Goal: Task Accomplishment & Management: Manage account settings

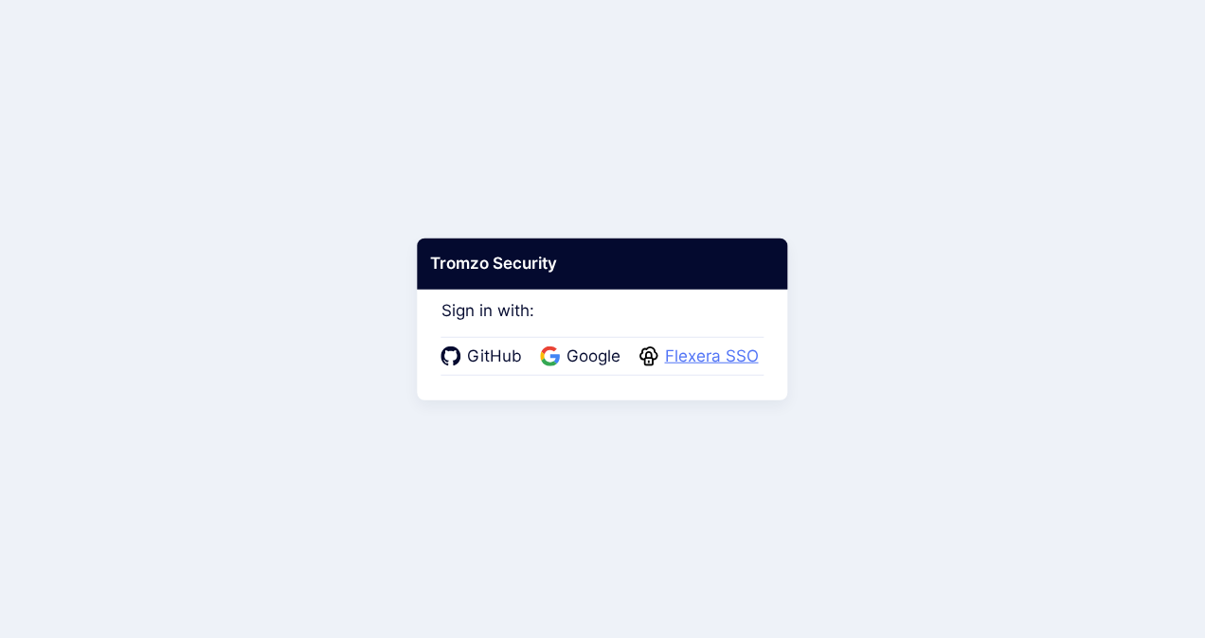
click at [710, 353] on span "Flexera SSO" at bounding box center [711, 357] width 105 height 25
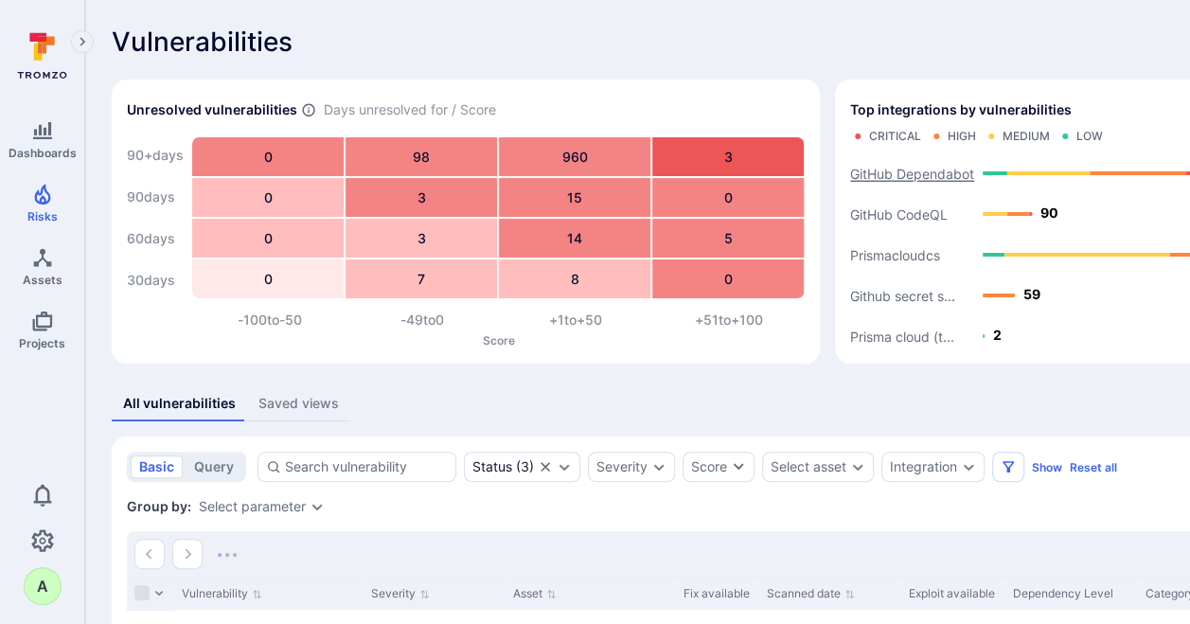
click at [915, 177] on text "GitHub Dependabot" at bounding box center [912, 174] width 124 height 16
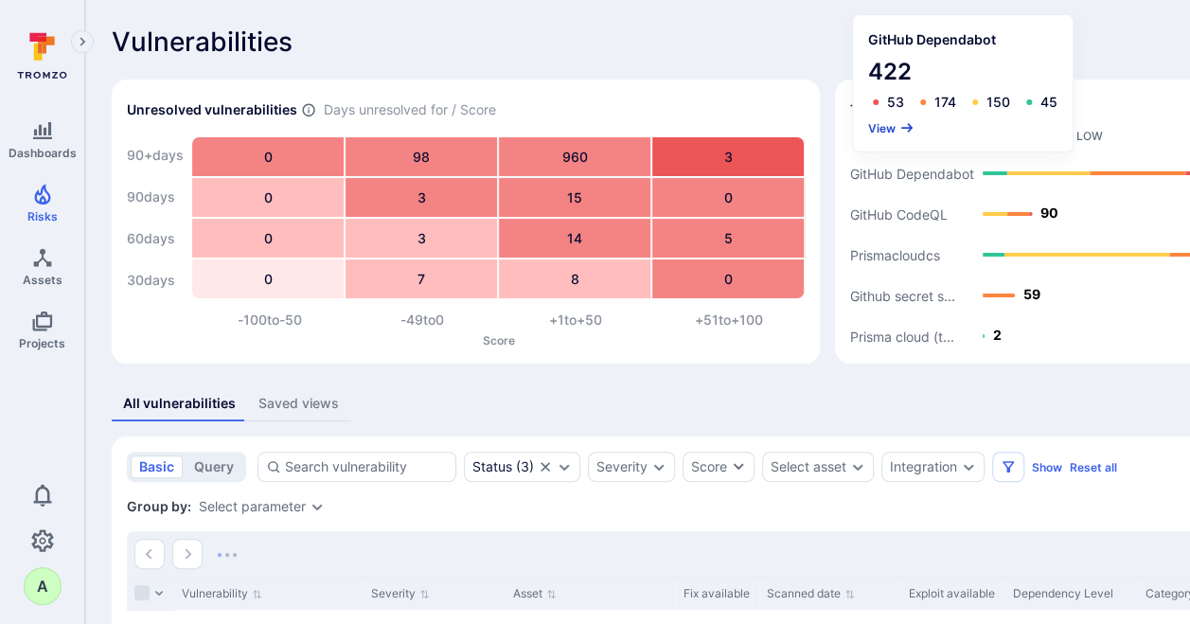
click at [888, 127] on button "View" at bounding box center [891, 128] width 46 height 14
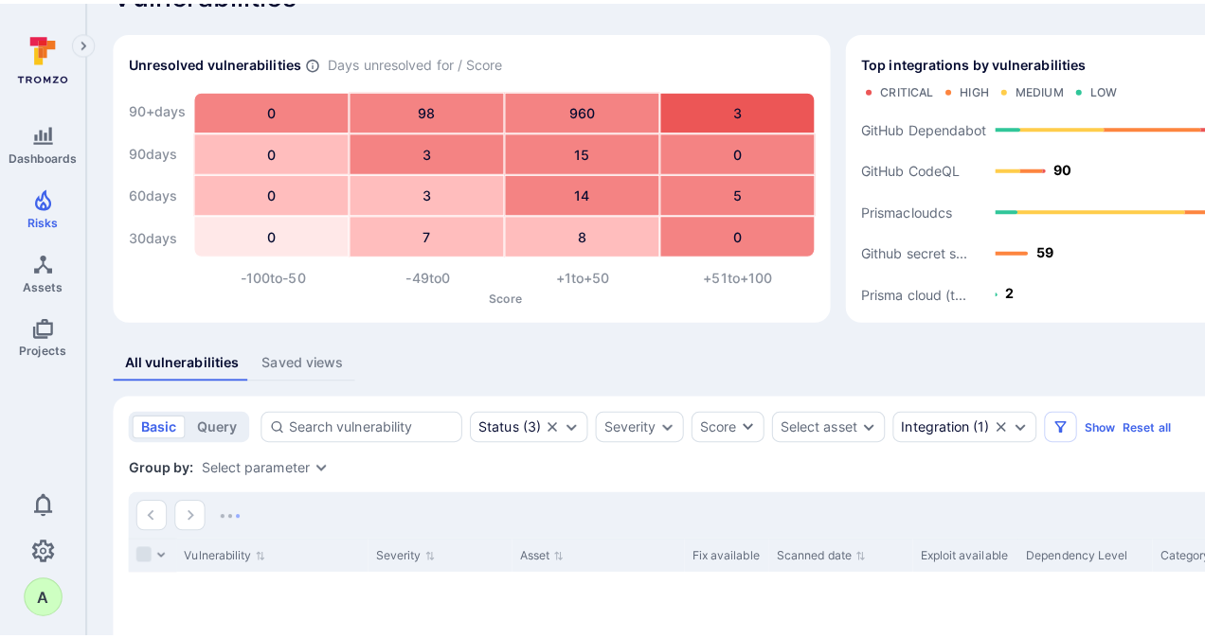
scroll to position [47, 0]
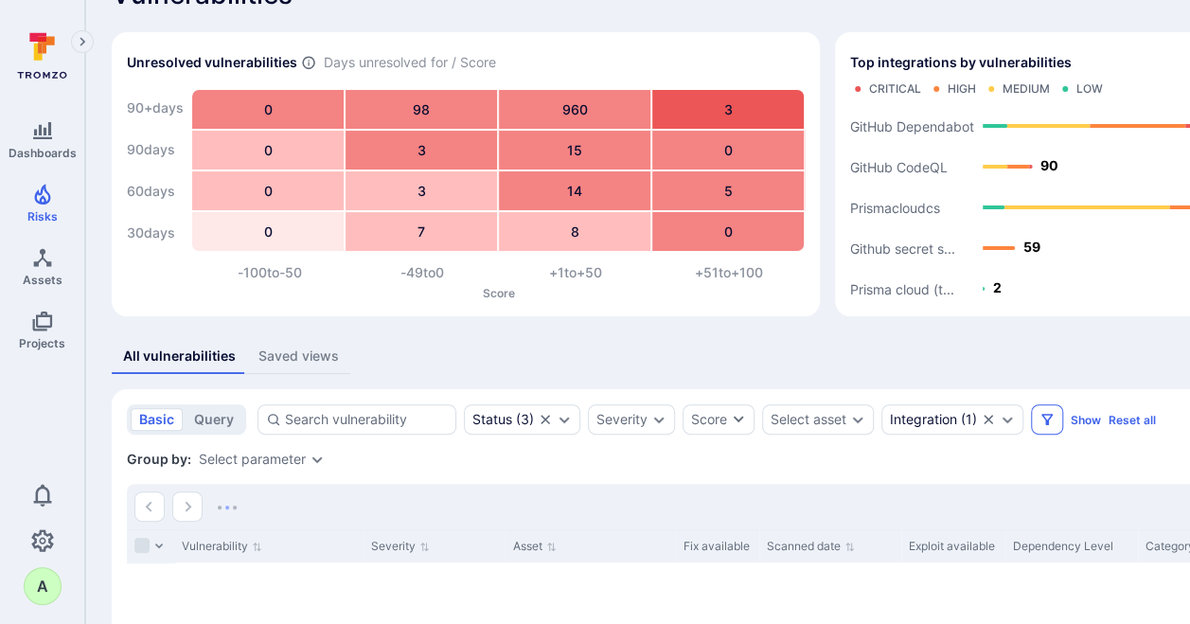
click at [1047, 419] on icon "Filters" at bounding box center [1047, 419] width 15 height 15
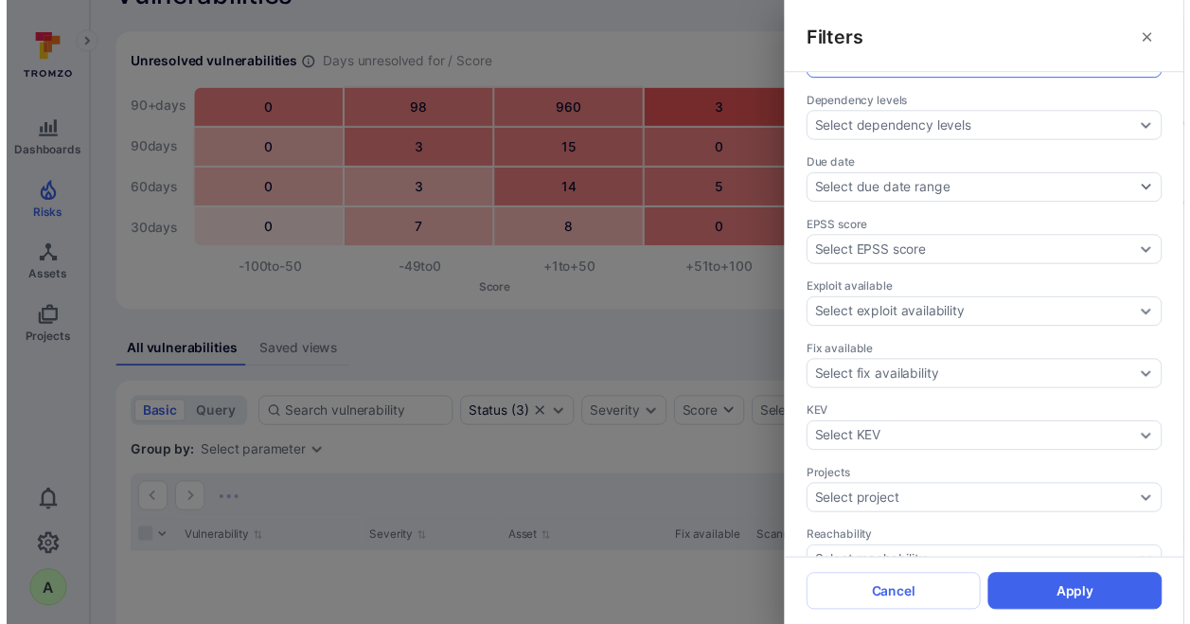
scroll to position [474, 0]
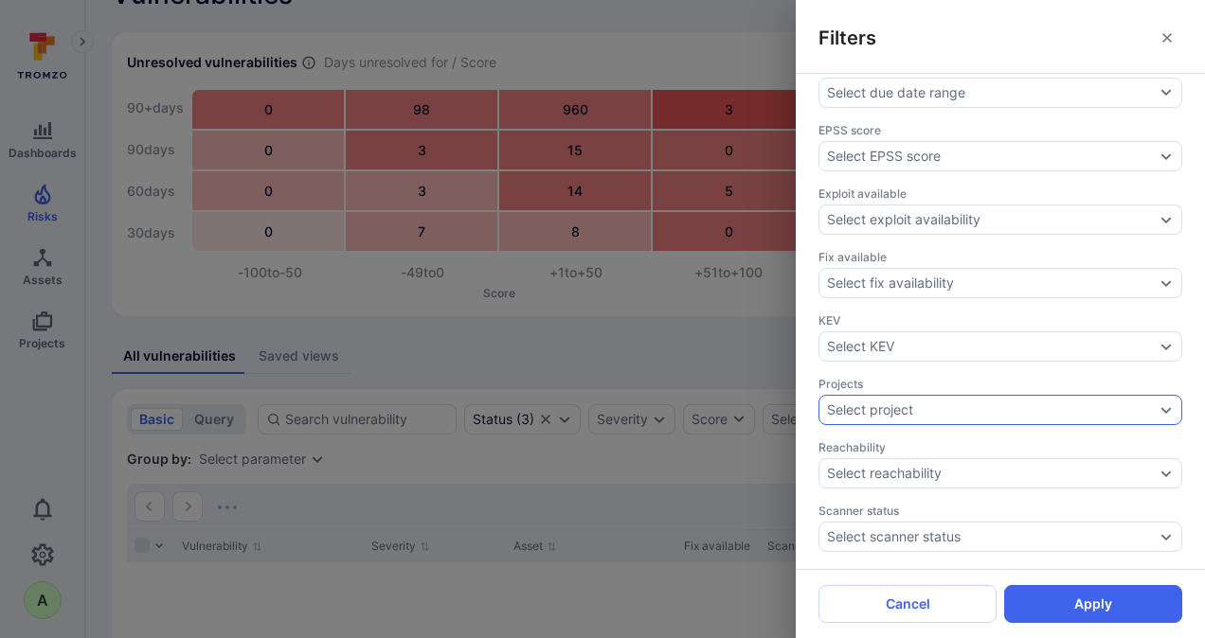
click at [1161, 407] on icon "Expand dropdown" at bounding box center [1166, 410] width 10 height 7
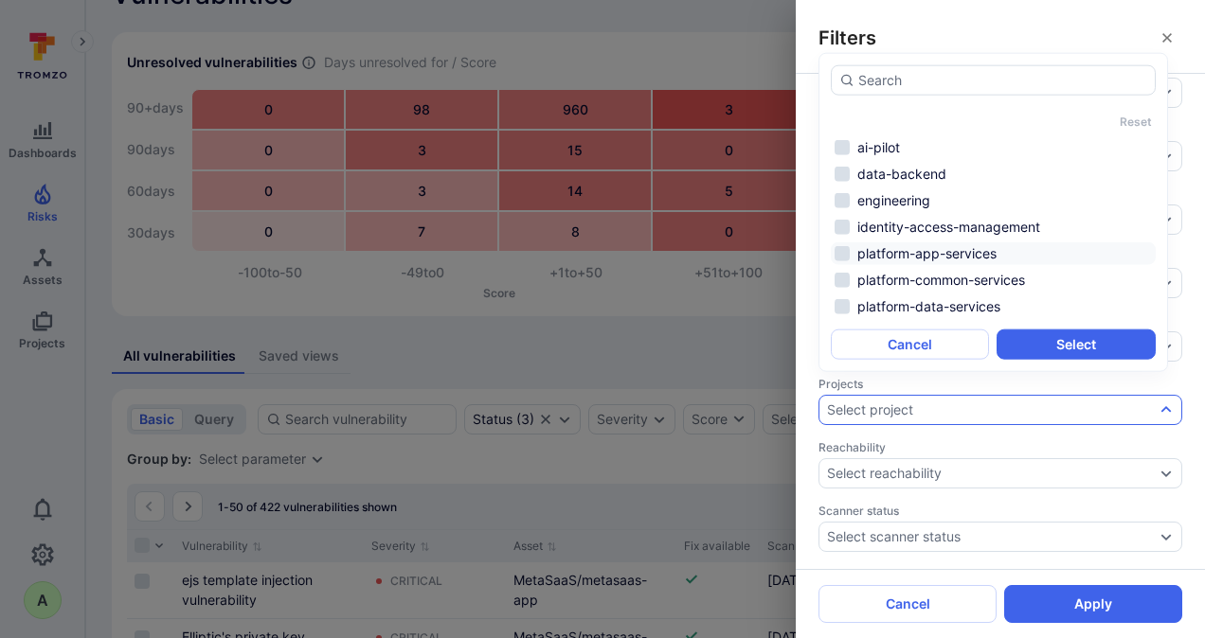
click at [934, 244] on li "platform-app-services" at bounding box center [993, 253] width 325 height 23
click at [939, 302] on li "platform-data-services" at bounding box center [993, 306] width 325 height 23
click at [1053, 341] on button "Select" at bounding box center [1075, 345] width 158 height 30
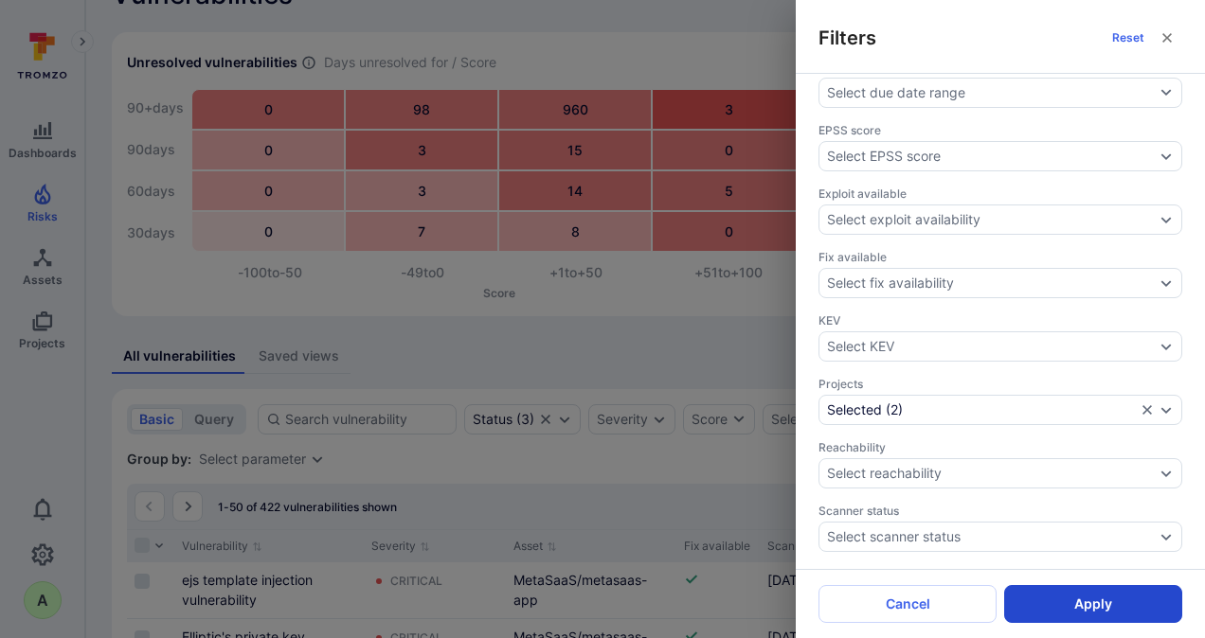
click at [1106, 604] on button "Apply" at bounding box center [1093, 604] width 178 height 38
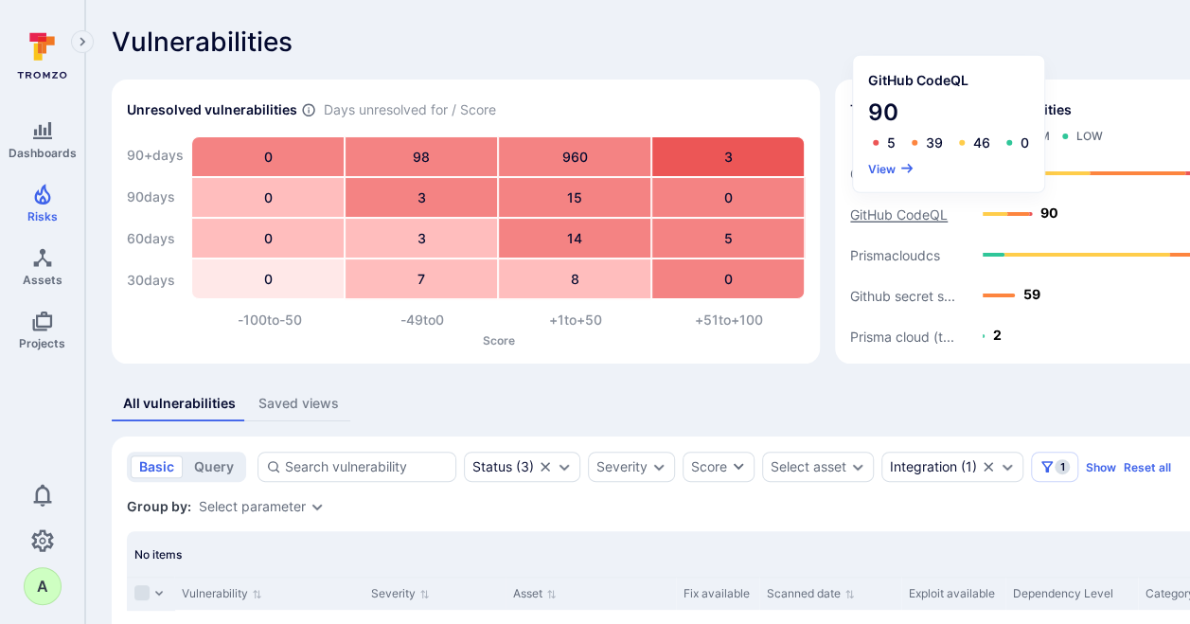
click at [891, 212] on text "GitHub CodeQL" at bounding box center [899, 214] width 98 height 16
click at [887, 168] on button "View" at bounding box center [891, 168] width 46 height 14
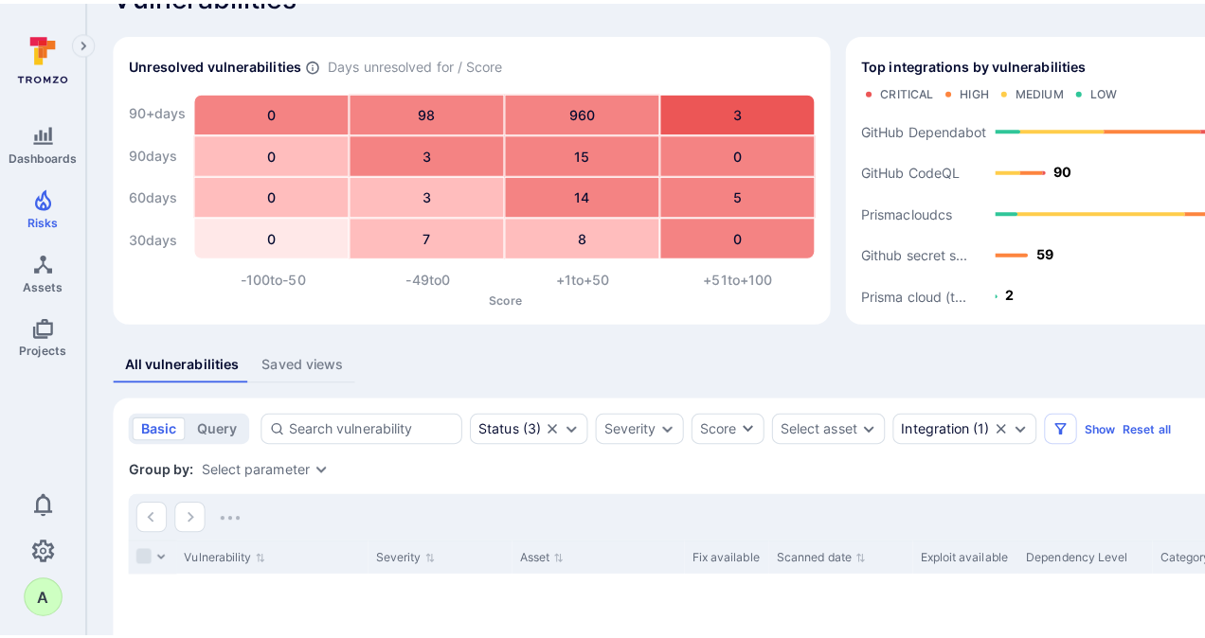
scroll to position [47, 0]
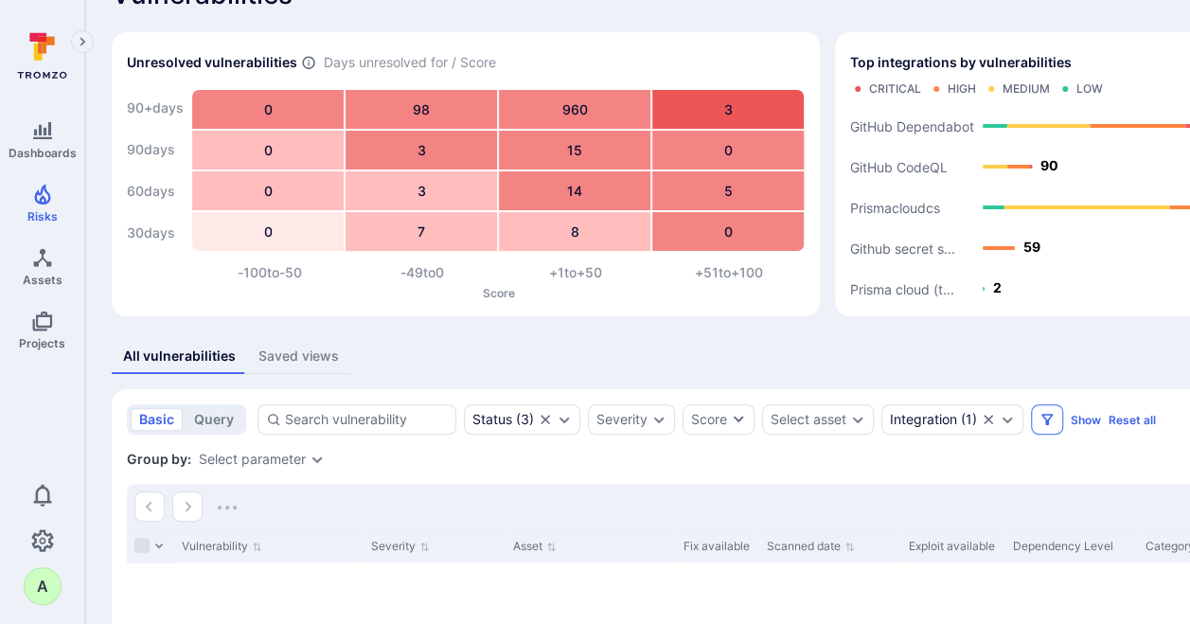
click at [1047, 419] on icon "Filters" at bounding box center [1047, 419] width 15 height 15
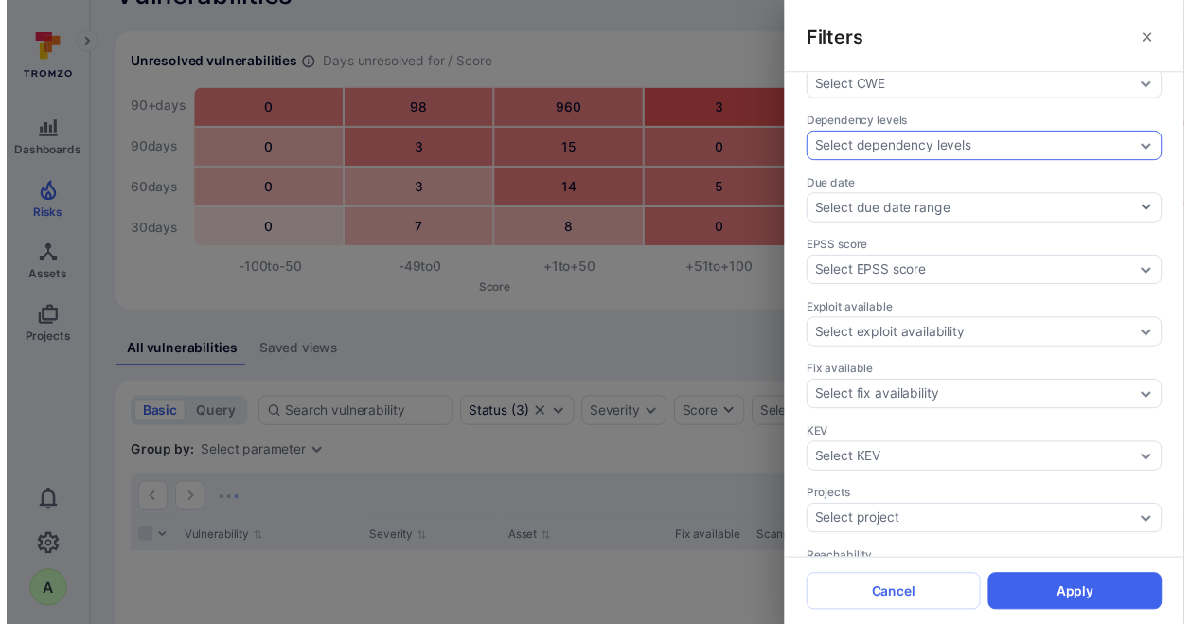
scroll to position [355, 0]
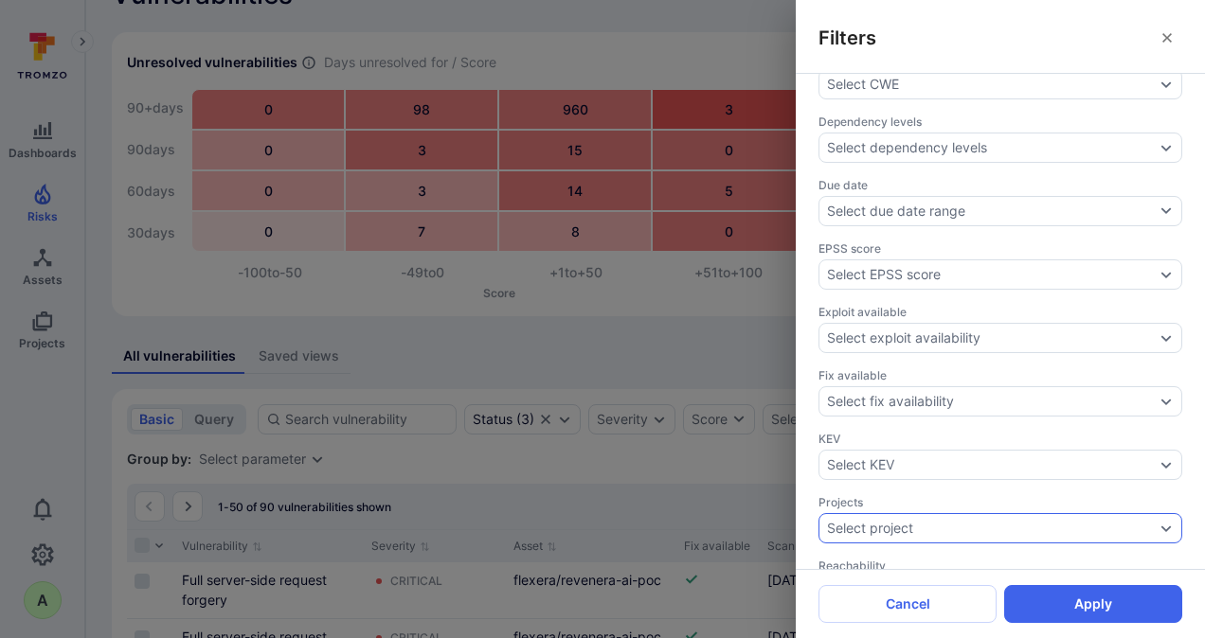
click at [1158, 521] on icon "Expand dropdown" at bounding box center [1165, 528] width 15 height 15
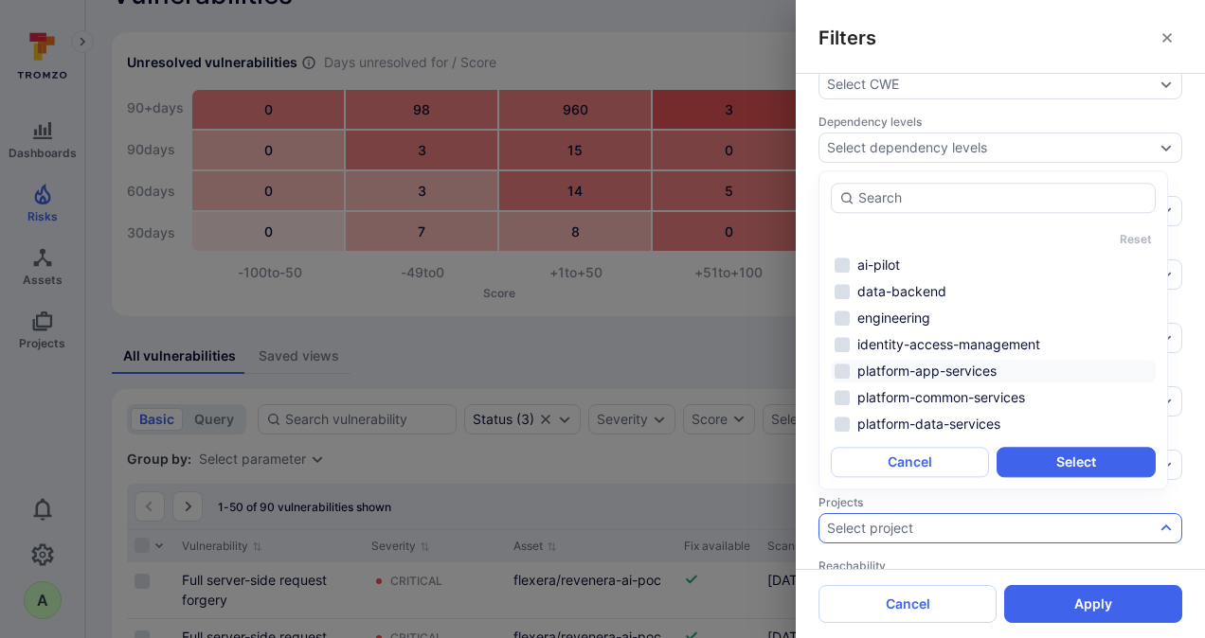
click at [943, 374] on li "platform-app-services" at bounding box center [993, 371] width 325 height 23
click at [932, 426] on li "platform-data-services" at bounding box center [993, 424] width 325 height 23
click at [1057, 463] on button "Select" at bounding box center [1075, 462] width 158 height 30
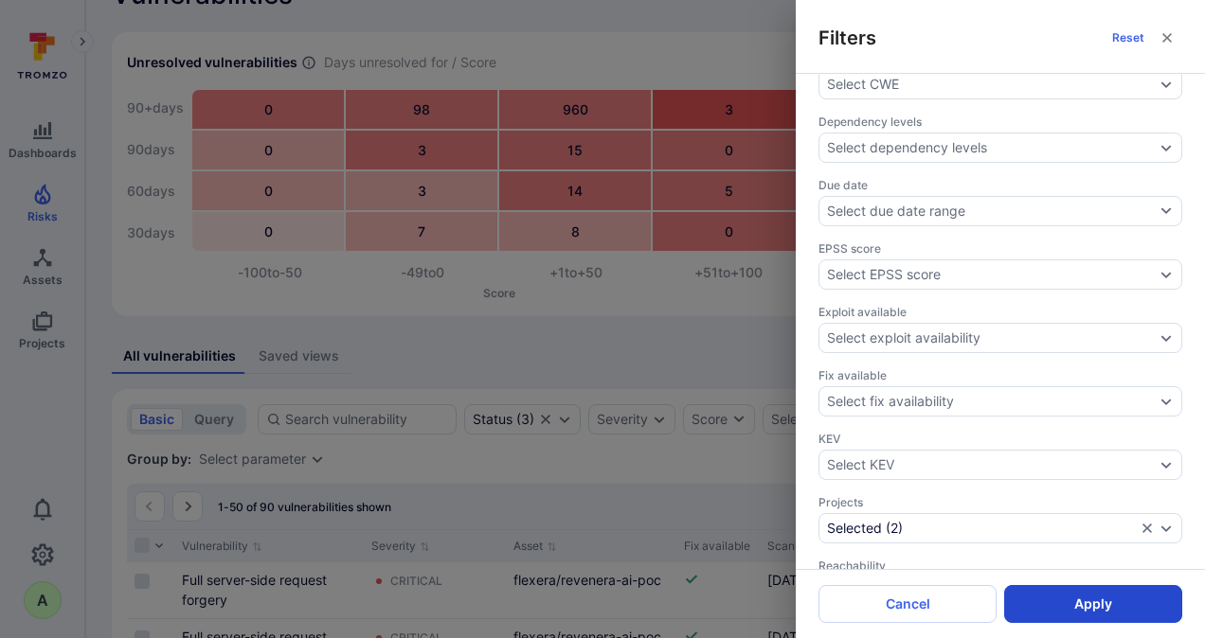
click at [1080, 608] on button "Apply" at bounding box center [1093, 604] width 178 height 38
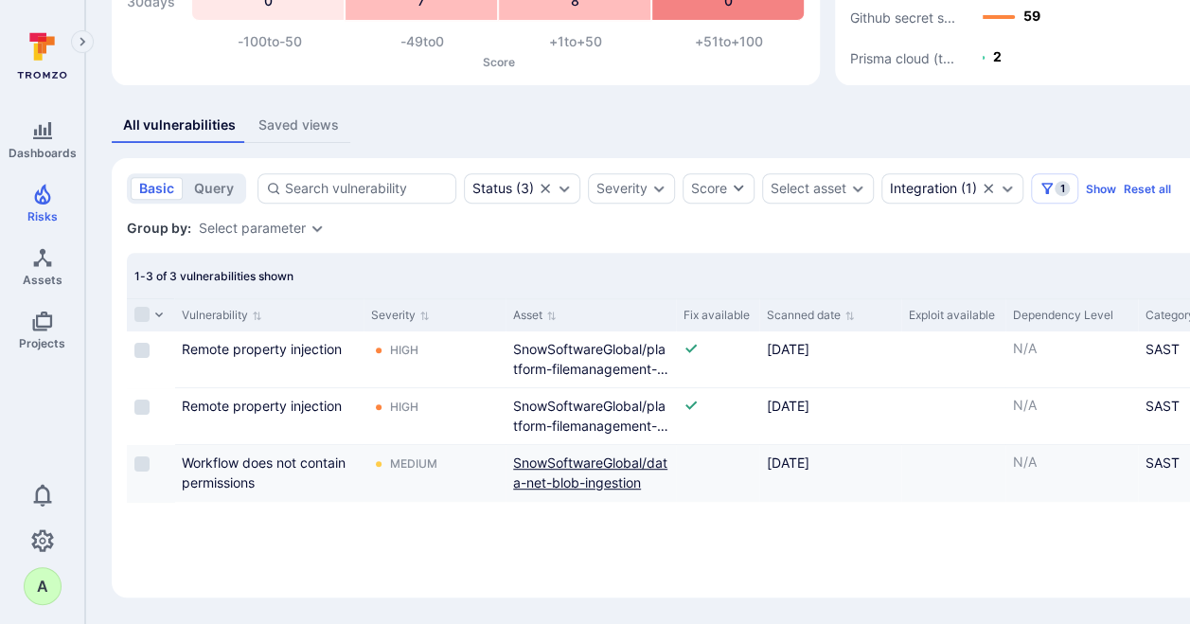
scroll to position [278, 0]
click at [829, 316] on button "Scanned date" at bounding box center [811, 315] width 88 height 15
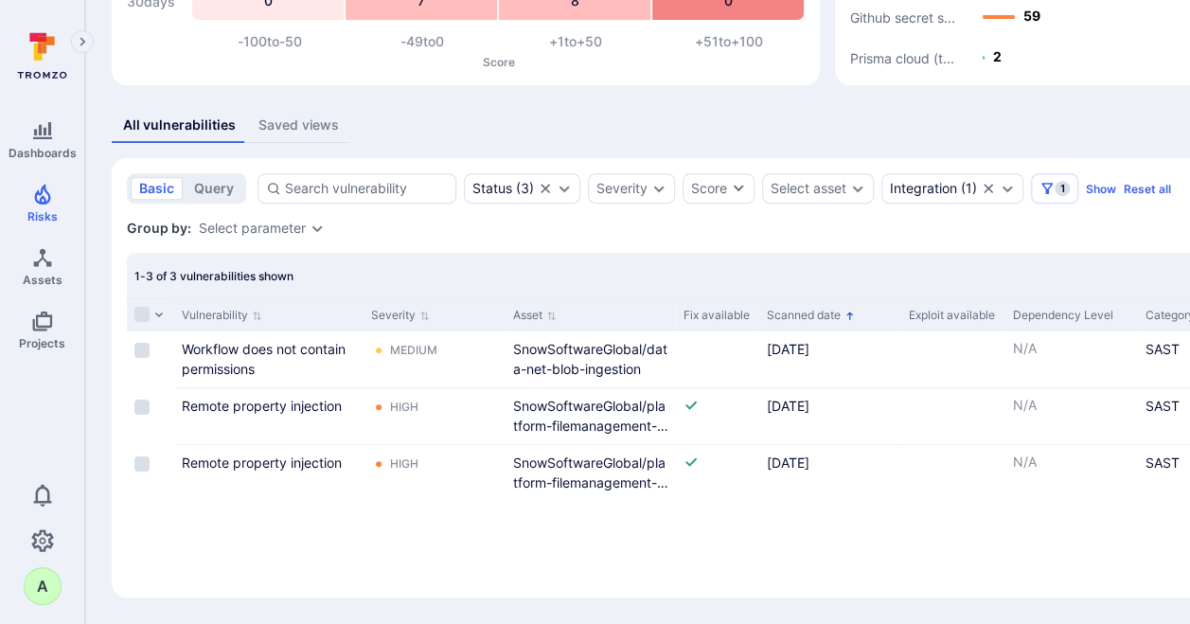
click at [837, 314] on button "Scanned date" at bounding box center [811, 315] width 88 height 15
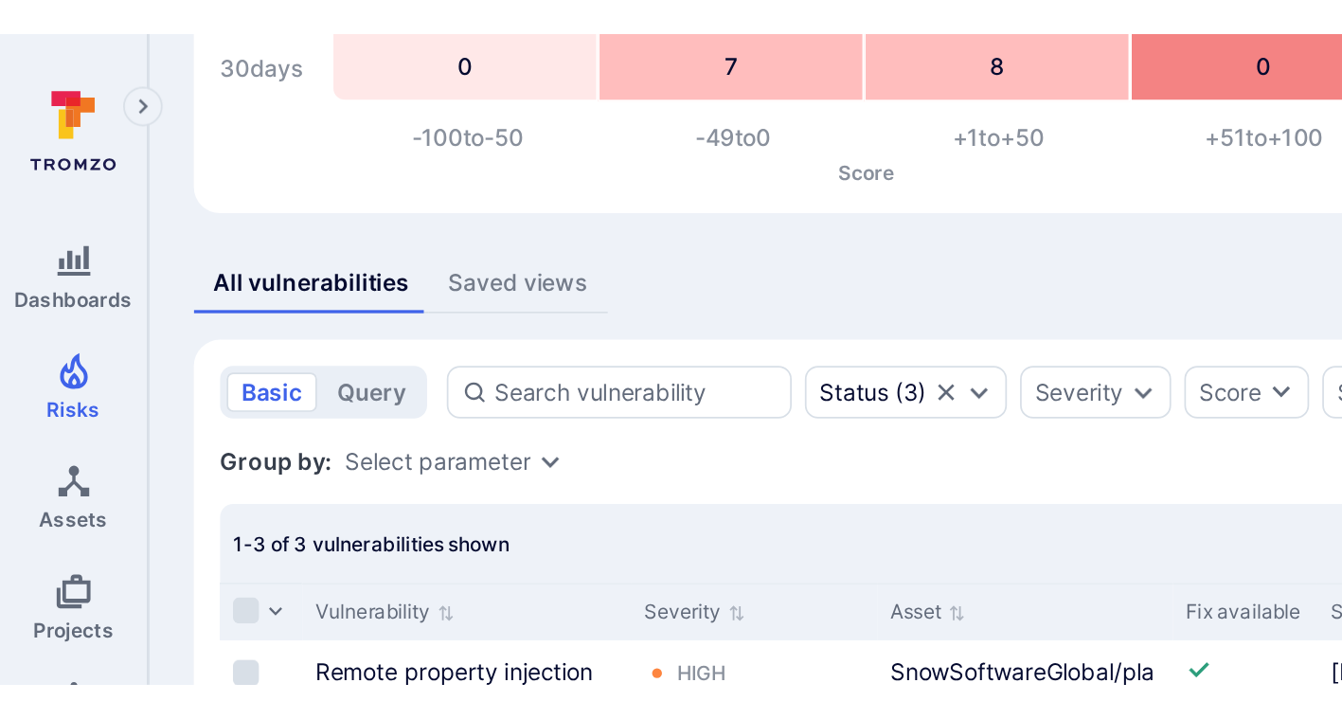
scroll to position [184, 0]
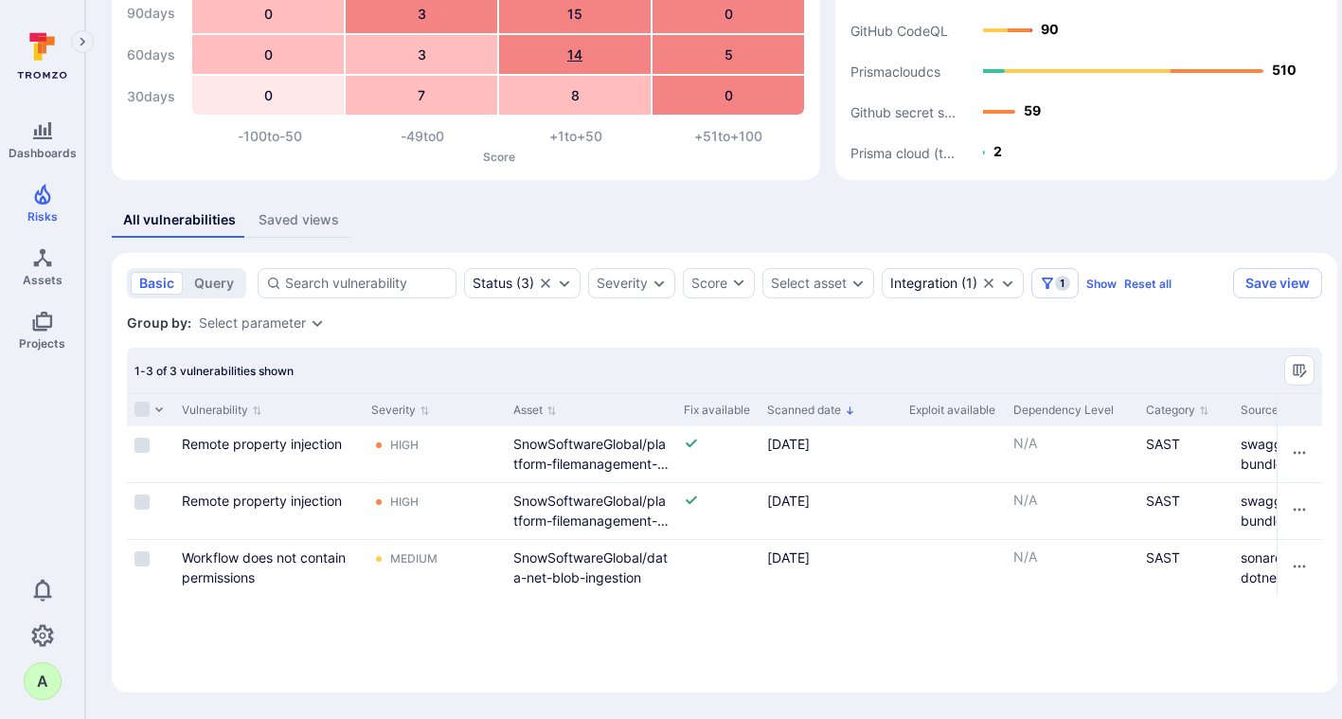
click at [592, 71] on div "14" at bounding box center [575, 54] width 152 height 39
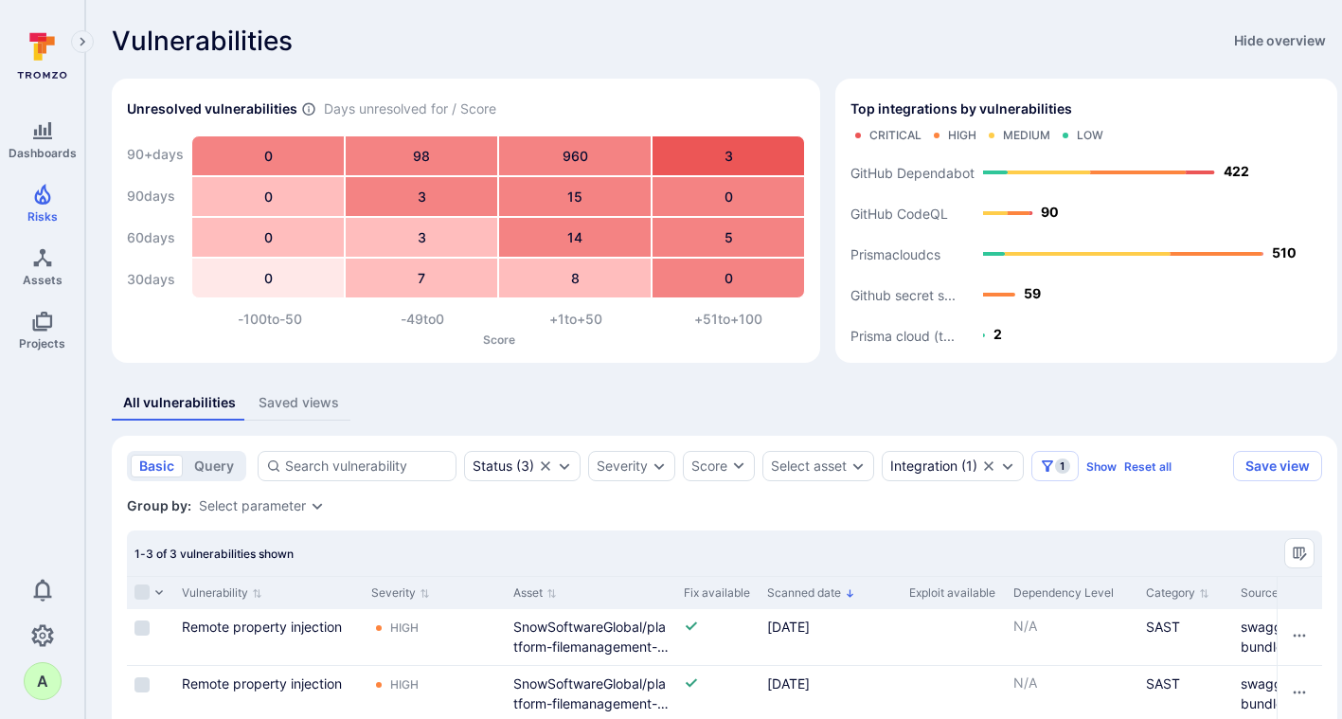
scroll to position [0, 0]
click at [896, 255] on text "Prismacloudcs" at bounding box center [895, 255] width 90 height 16
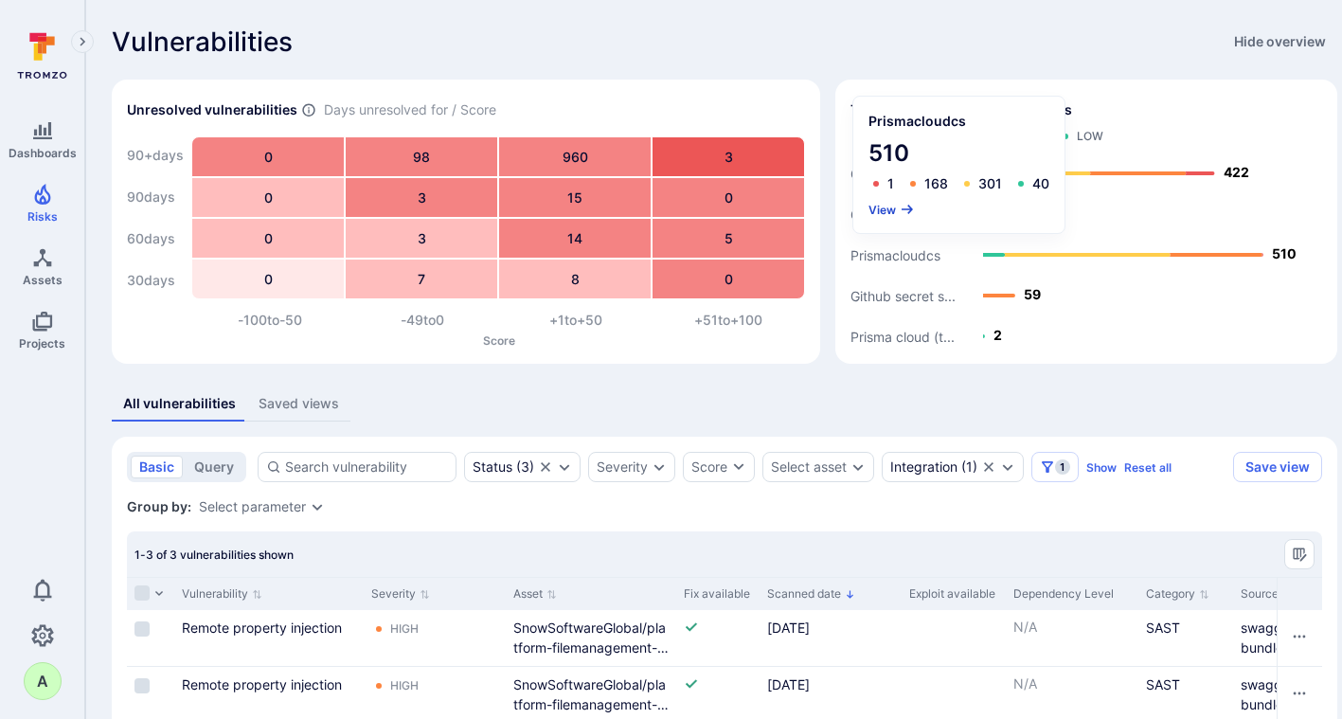
click at [885, 211] on button "View" at bounding box center [891, 210] width 46 height 14
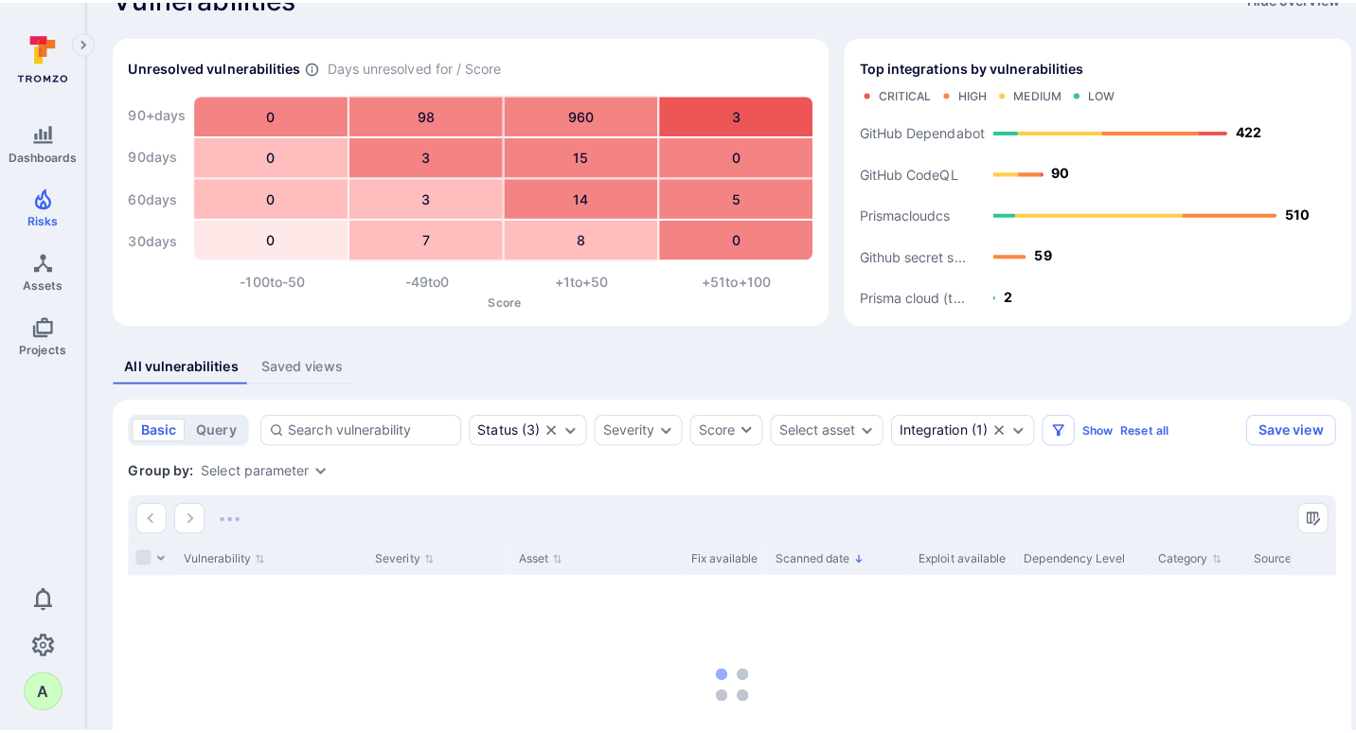
scroll to position [95, 0]
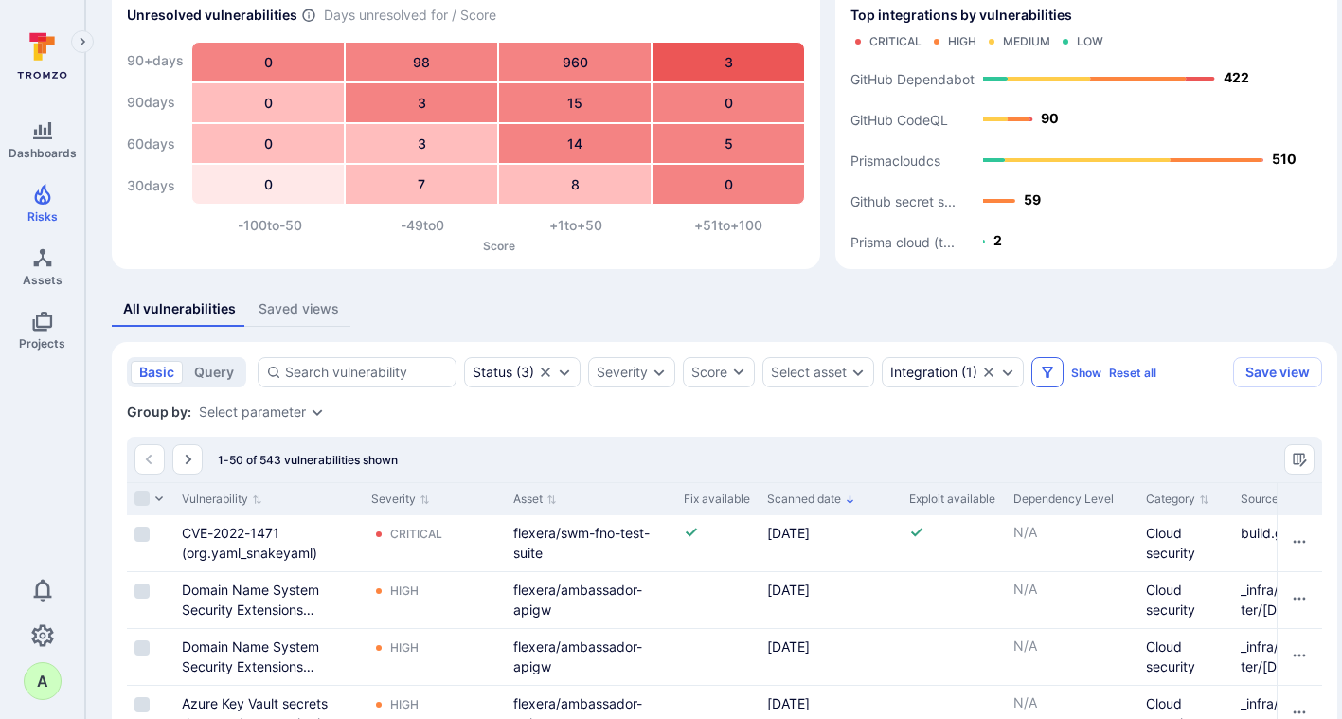
click at [1051, 370] on icon "Filters" at bounding box center [1047, 371] width 11 height 11
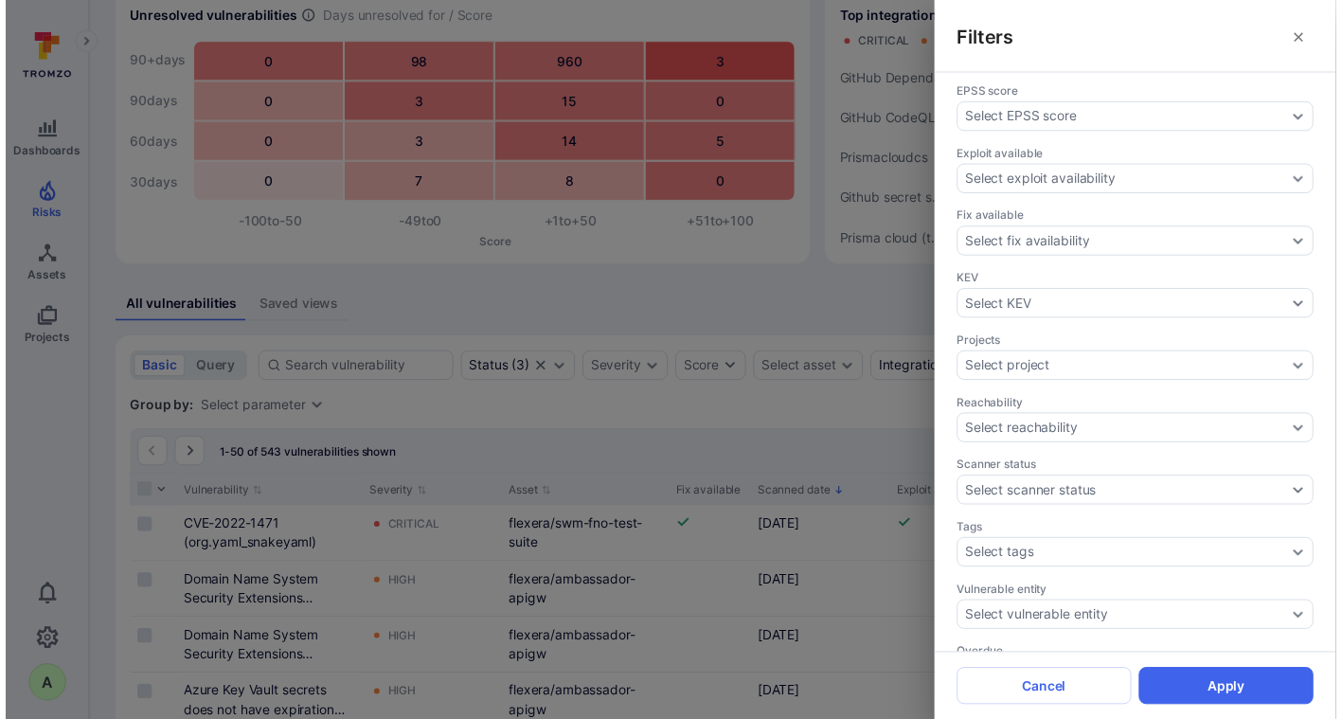
scroll to position [567, 0]
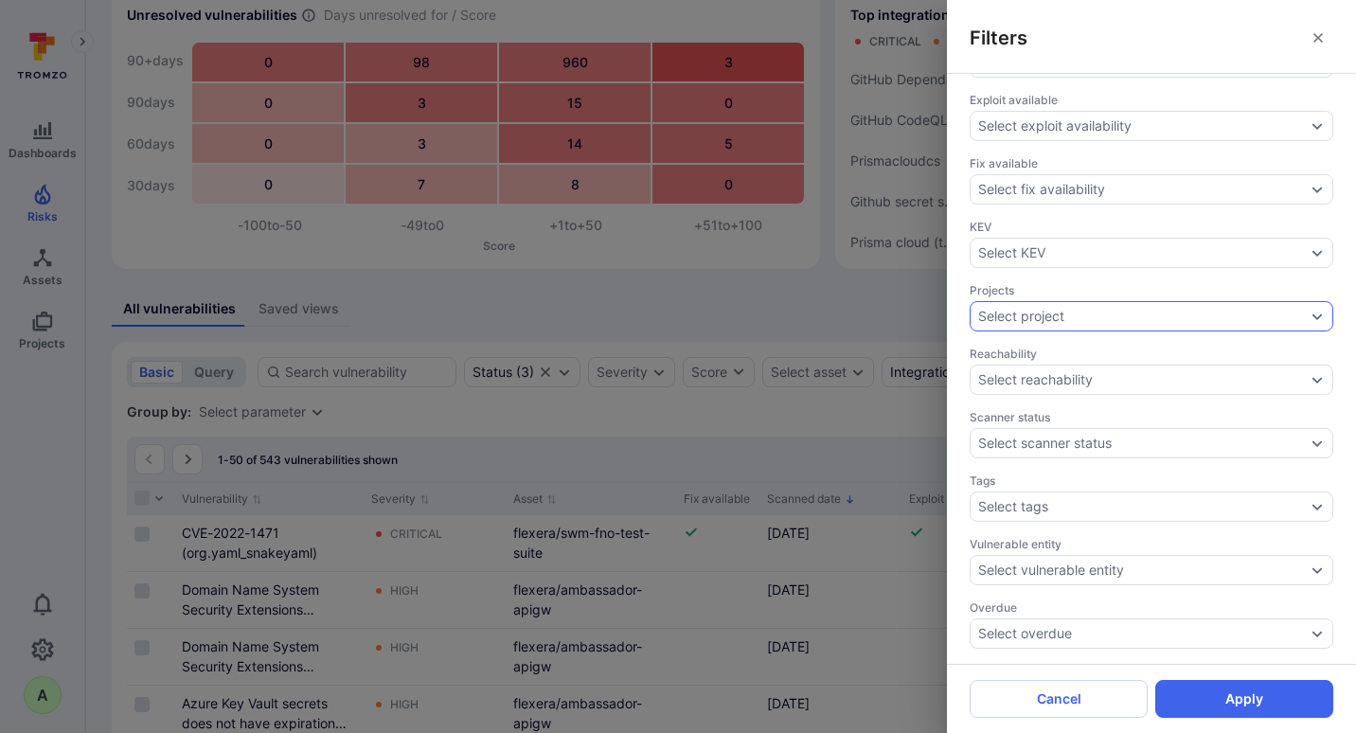
click at [1204, 313] on div "Select project" at bounding box center [1142, 316] width 328 height 15
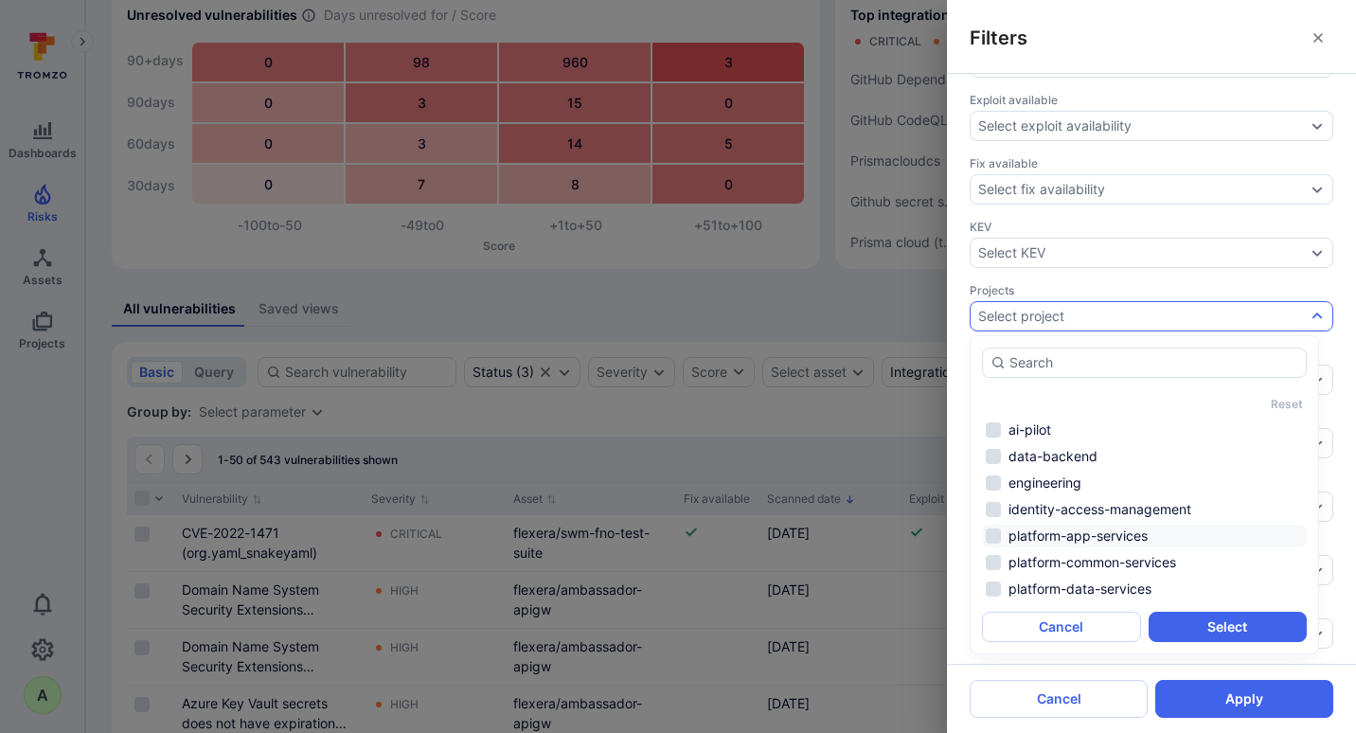
click at [1049, 530] on li "platform-app-services" at bounding box center [1144, 536] width 325 height 23
click at [1043, 596] on li "platform-data-services" at bounding box center [1144, 589] width 325 height 23
click at [1201, 631] on button "Select" at bounding box center [1228, 627] width 159 height 30
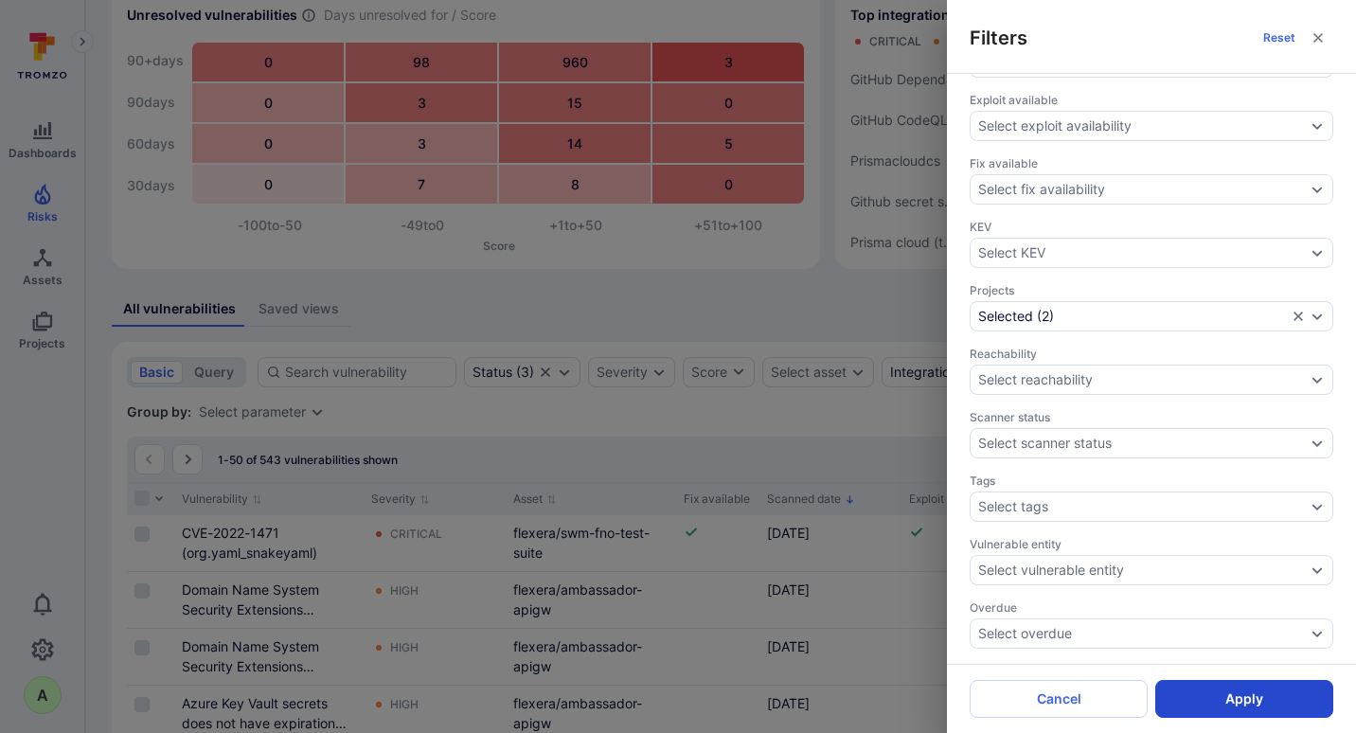
click at [1204, 637] on button "Apply" at bounding box center [1244, 699] width 178 height 38
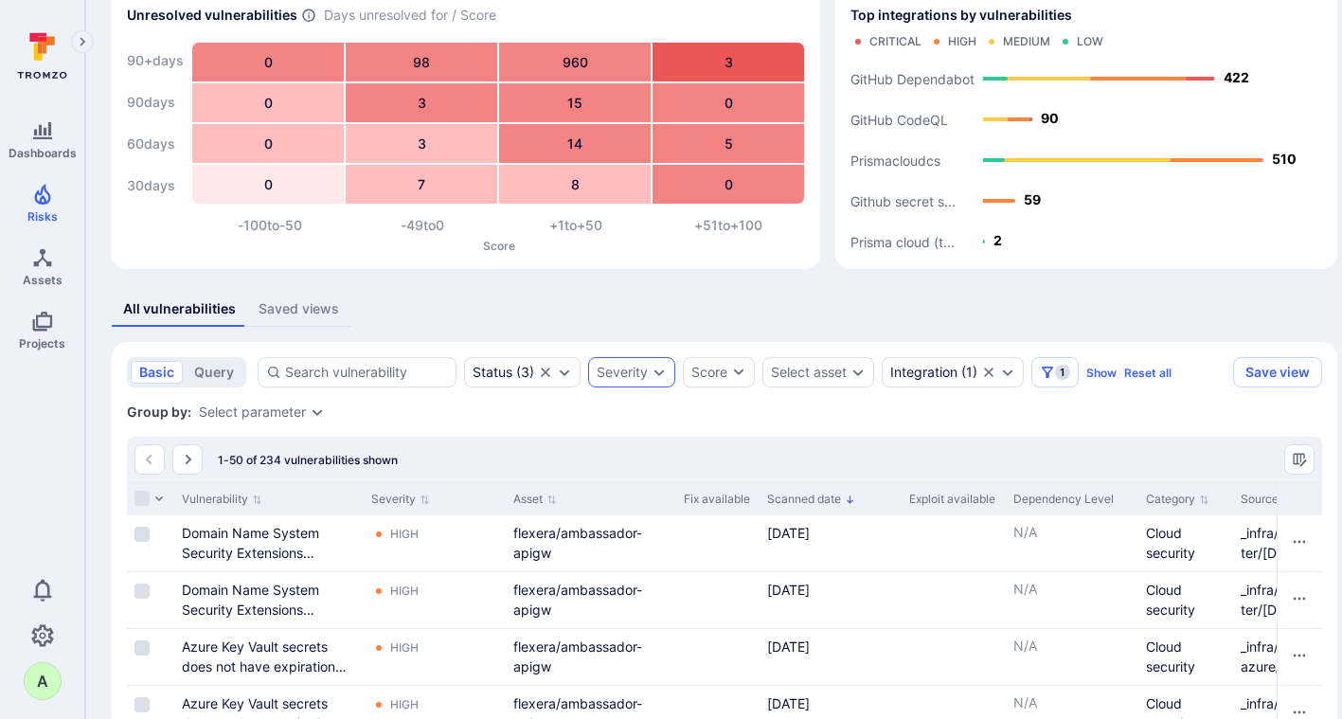
click at [653, 368] on icon "Expand dropdown" at bounding box center [659, 372] width 15 height 15
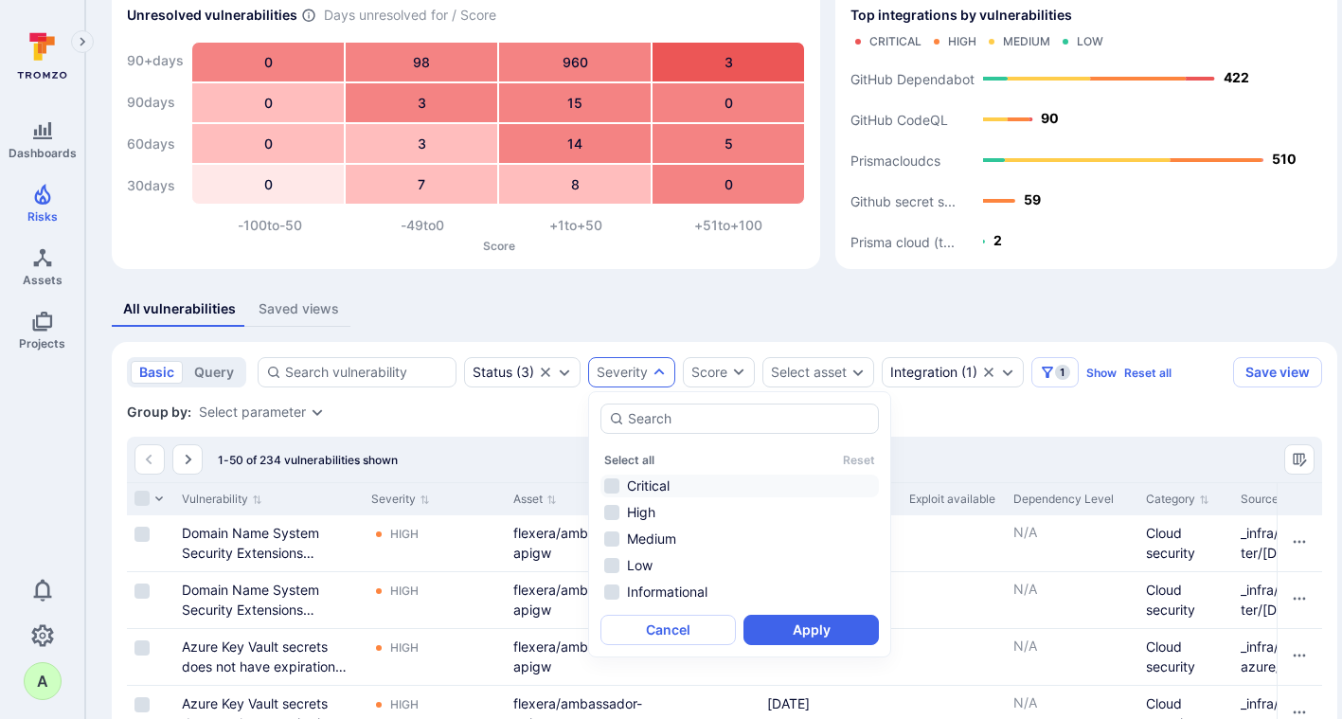
click at [642, 487] on li "Critical" at bounding box center [739, 485] width 278 height 23
click at [642, 511] on li "High" at bounding box center [739, 512] width 278 height 23
click at [773, 624] on button "Apply" at bounding box center [810, 630] width 135 height 30
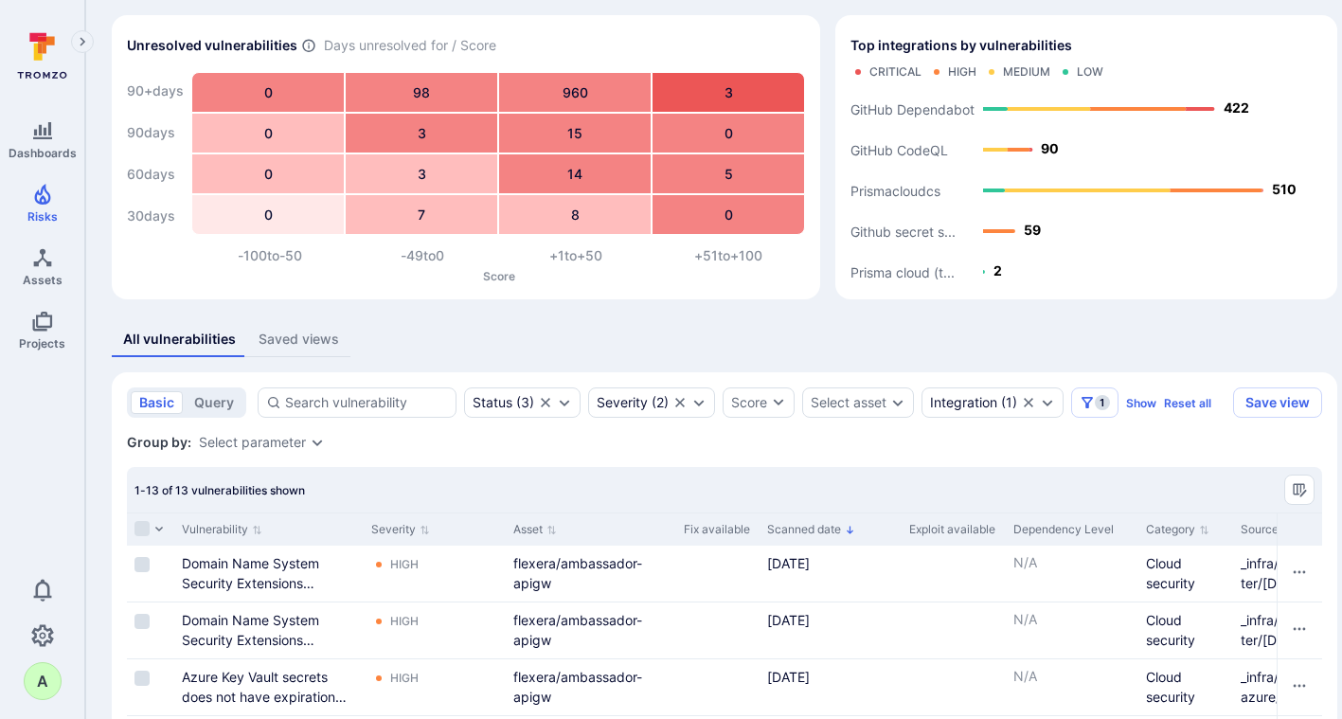
scroll to position [47, 0]
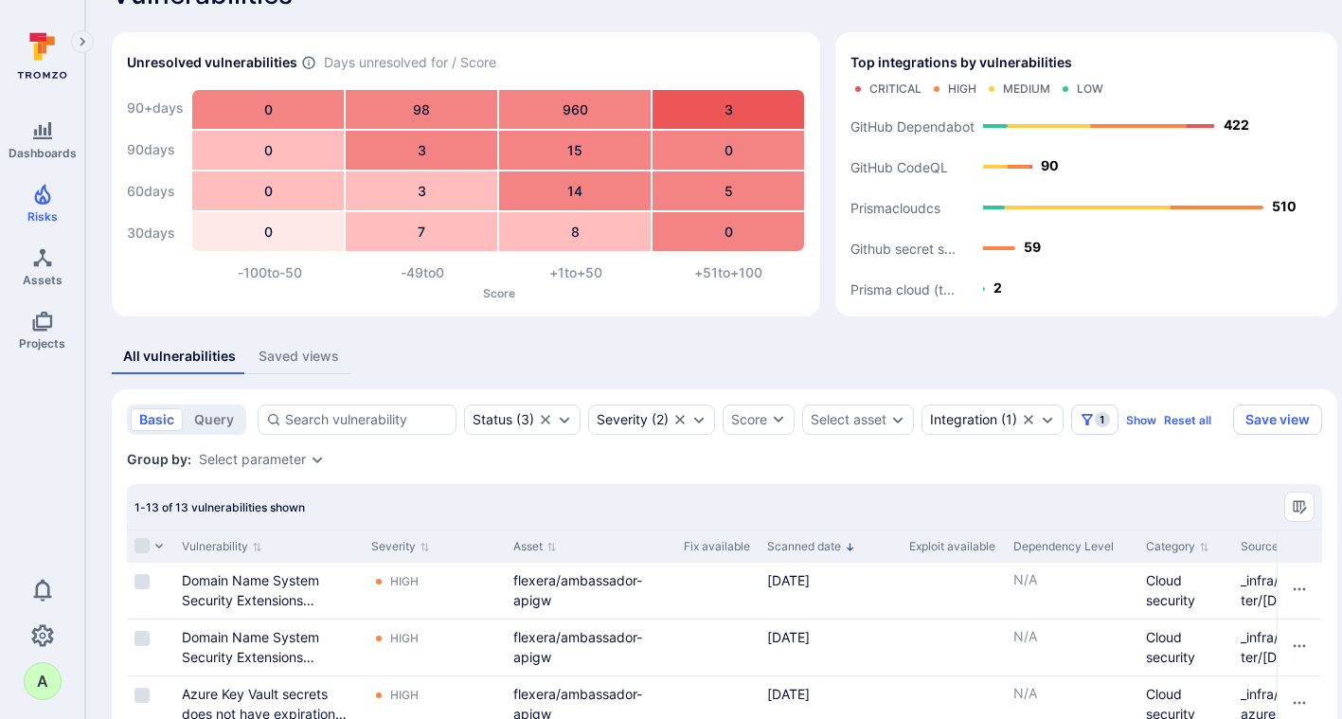
click at [839, 548] on button "Scanned date" at bounding box center [811, 546] width 88 height 15
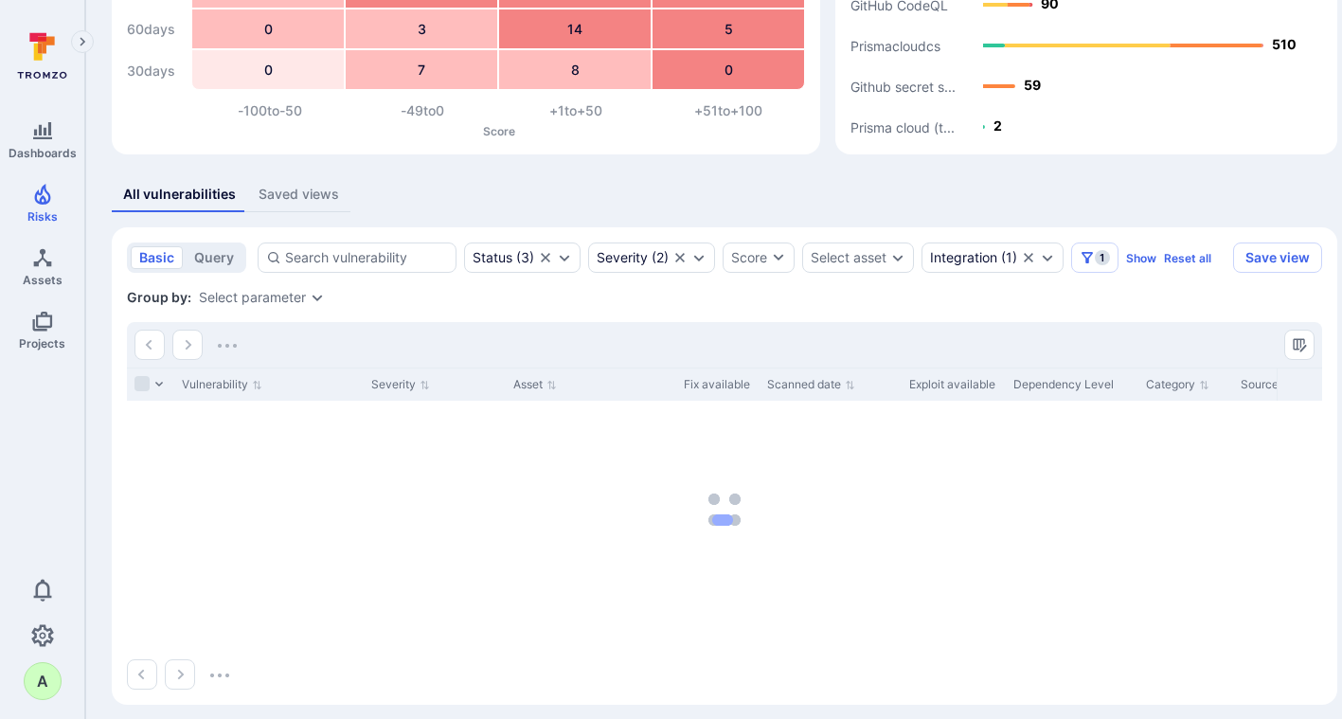
scroll to position [213, 0]
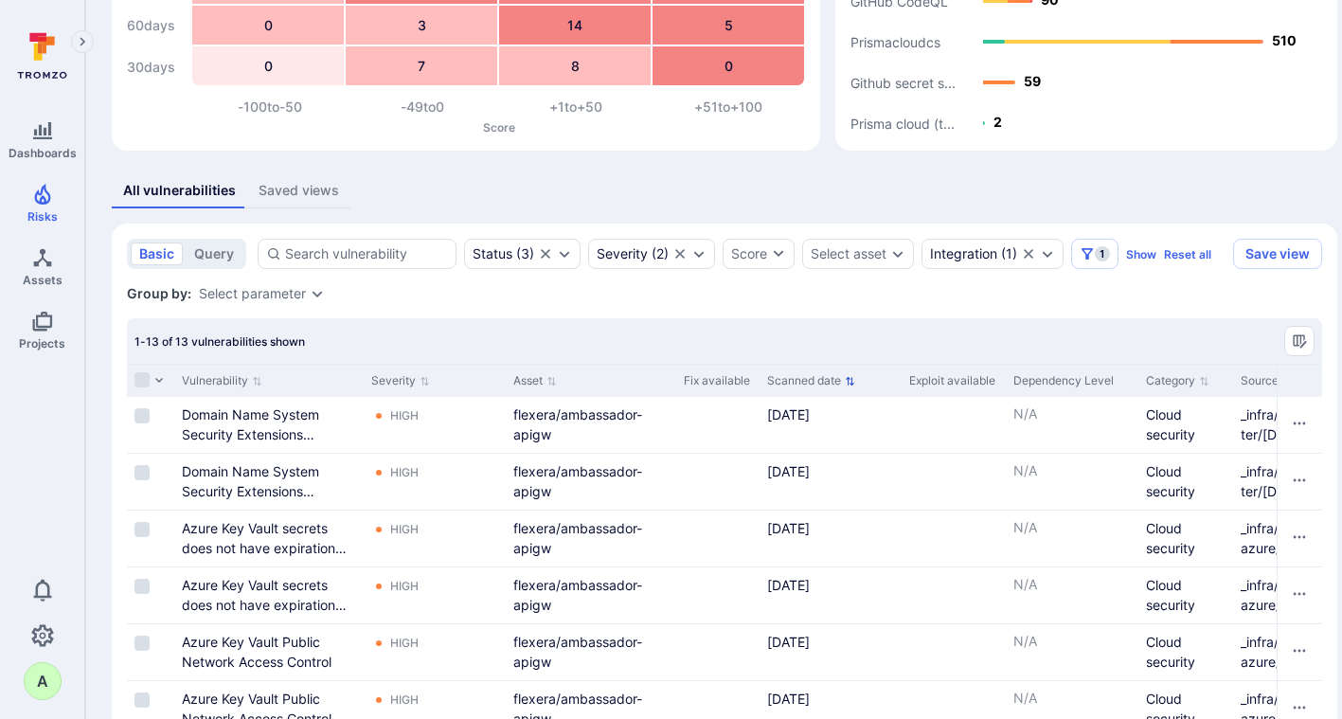
click at [850, 380] on icon "Sort by Scanned date" at bounding box center [850, 381] width 10 height 10
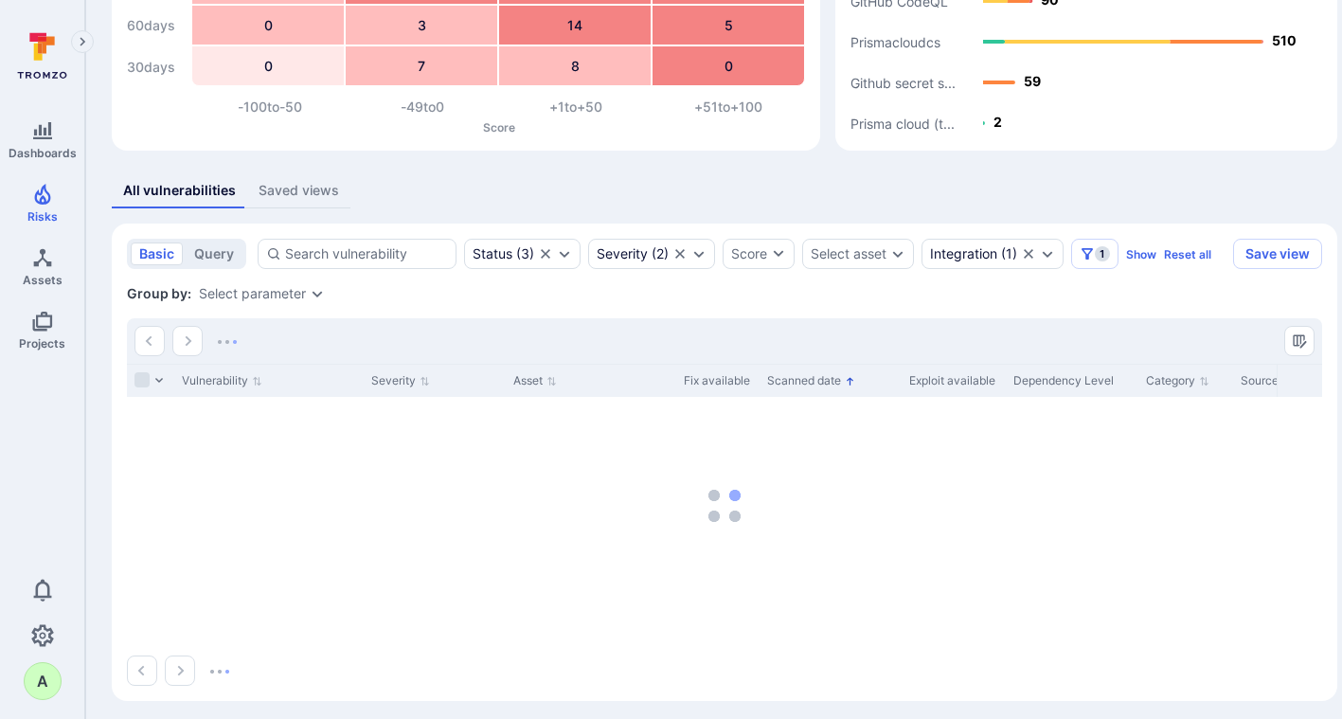
click at [855, 376] on icon "Sorted by: Oldest first" at bounding box center [850, 381] width 10 height 10
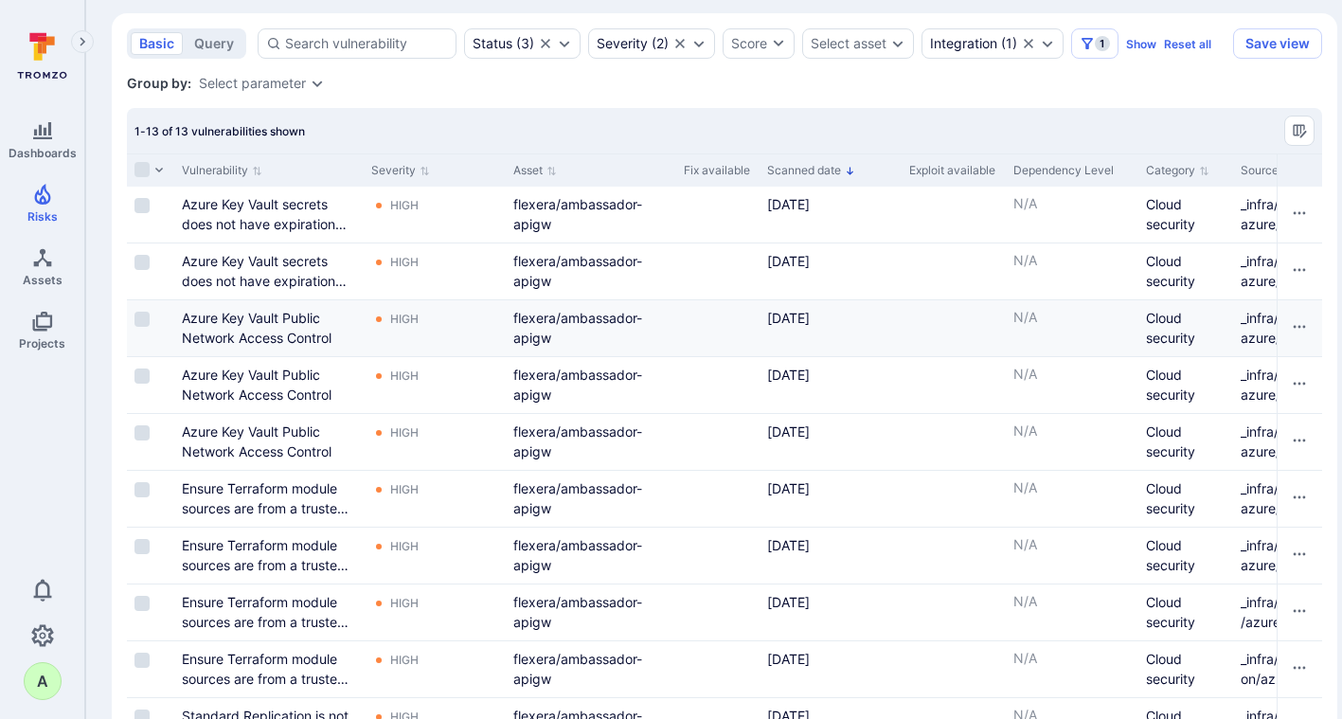
scroll to position [302, 0]
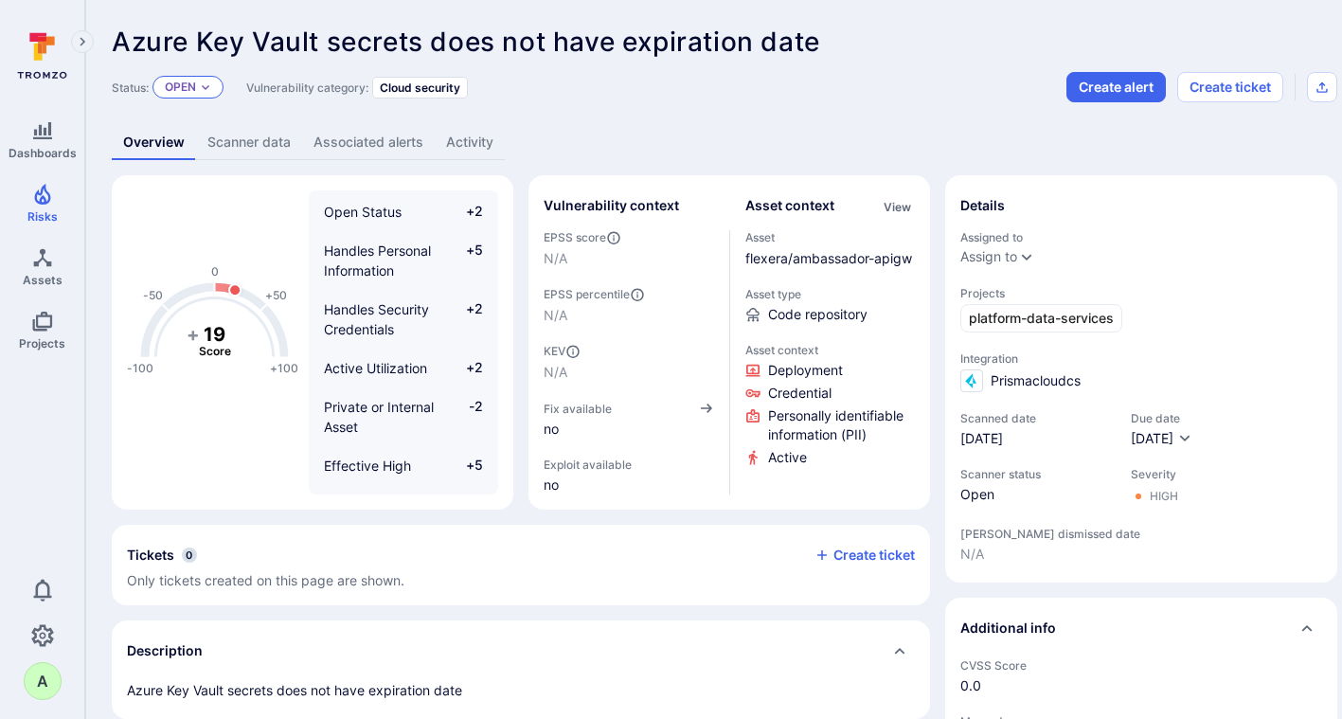
click at [192, 91] on p "Open" at bounding box center [180, 87] width 31 height 15
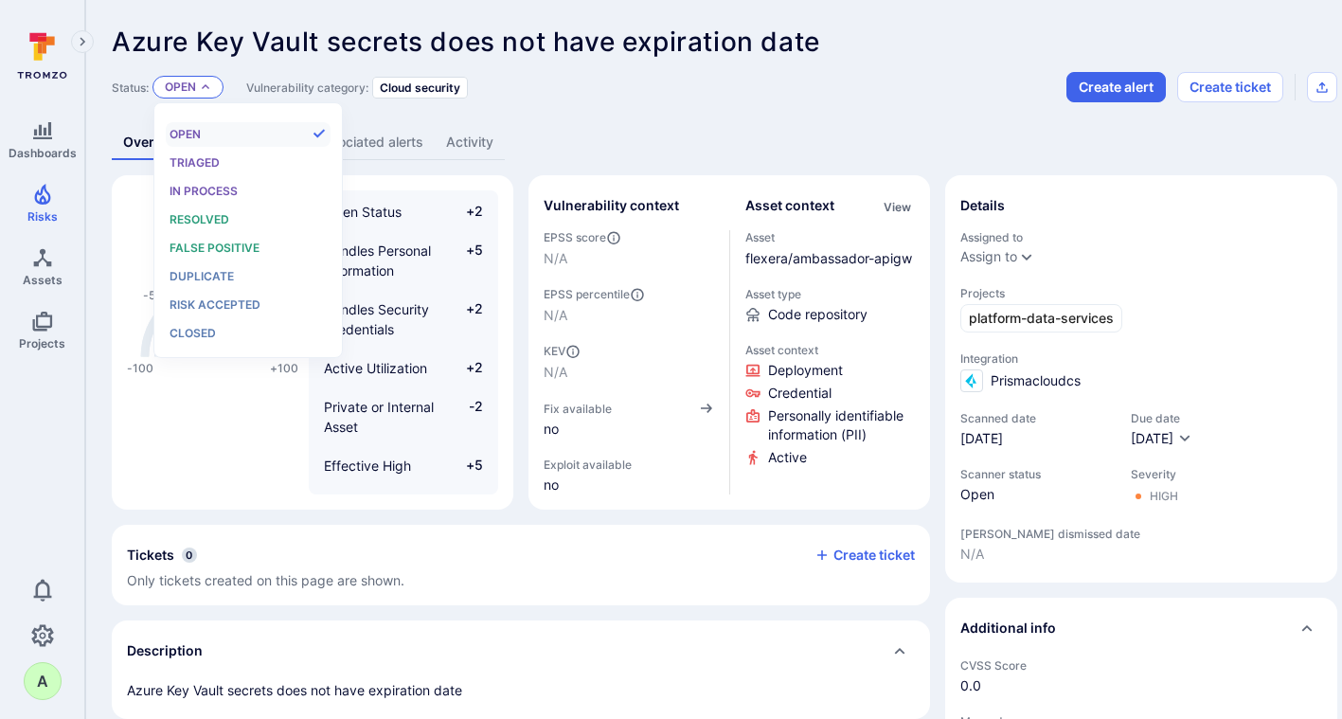
scroll to position [15, 0]
click at [204, 220] on span "Resolved" at bounding box center [200, 219] width 60 height 14
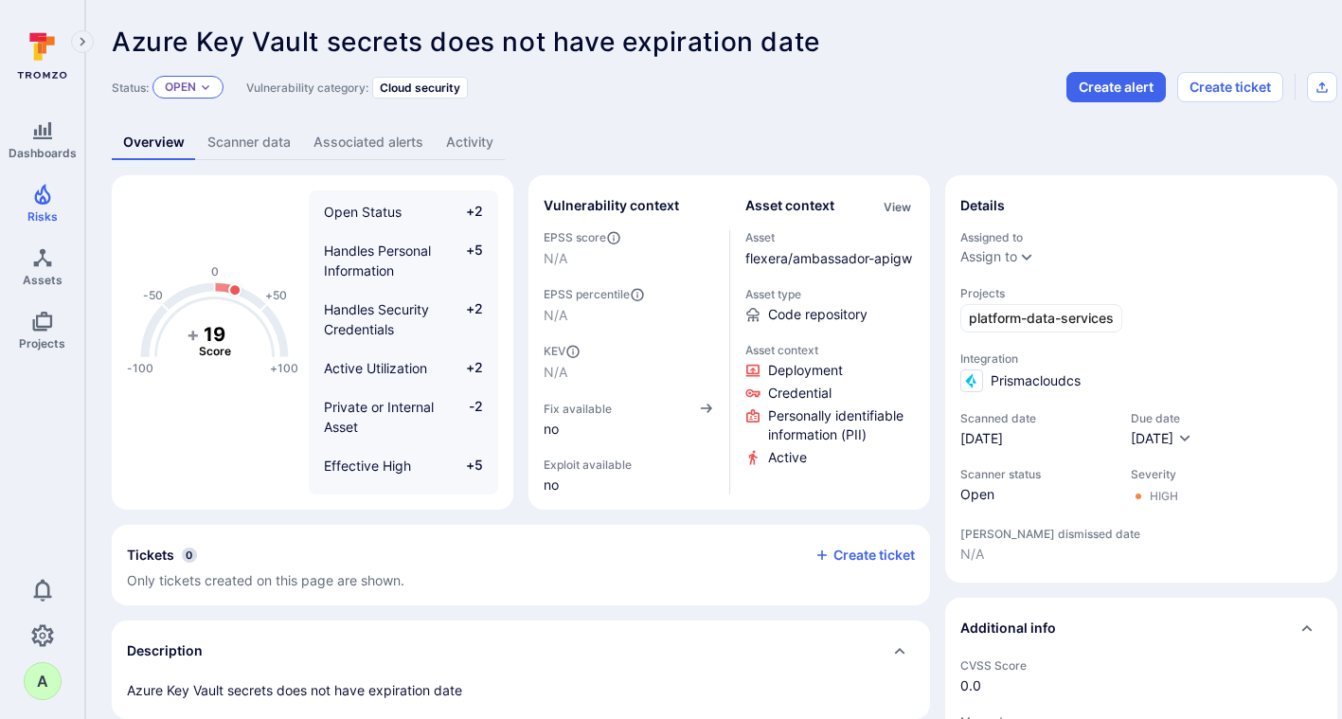
click at [209, 81] on icon "Expand dropdown" at bounding box center [205, 86] width 11 height 11
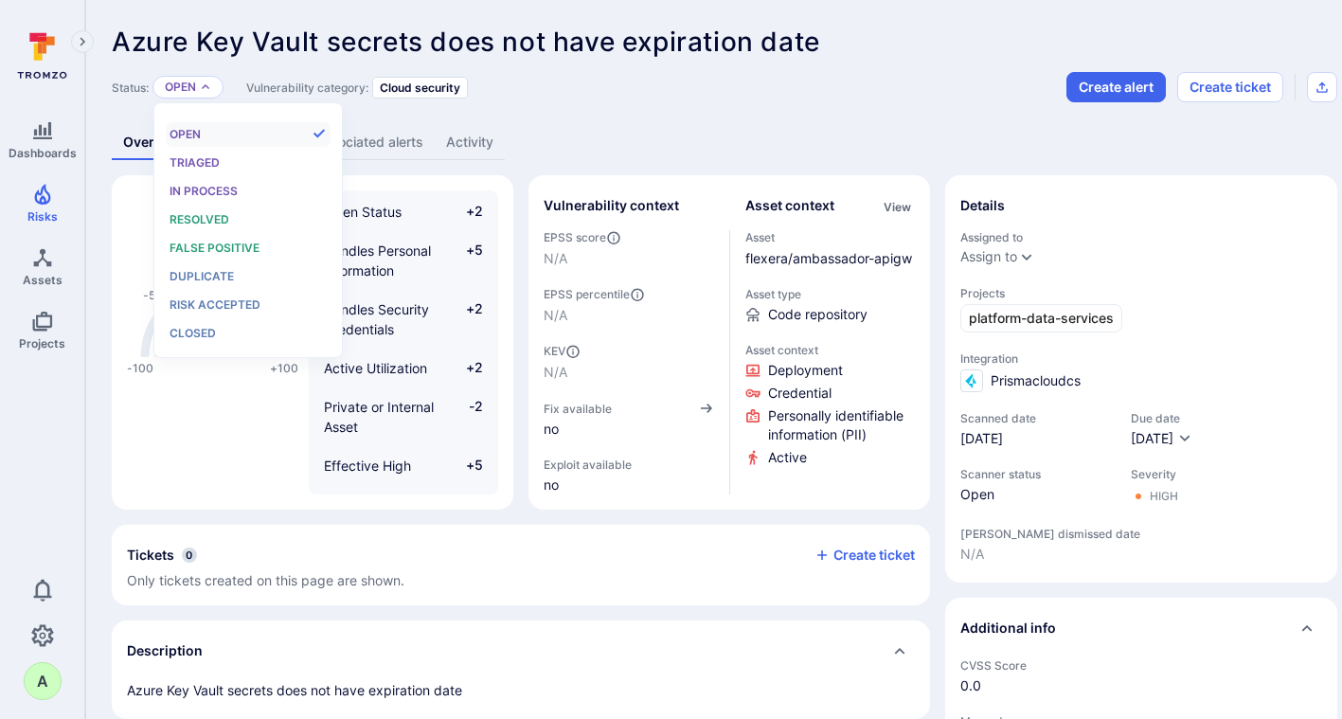
scroll to position [15, 0]
click at [208, 211] on div "Resolved" at bounding box center [248, 219] width 156 height 21
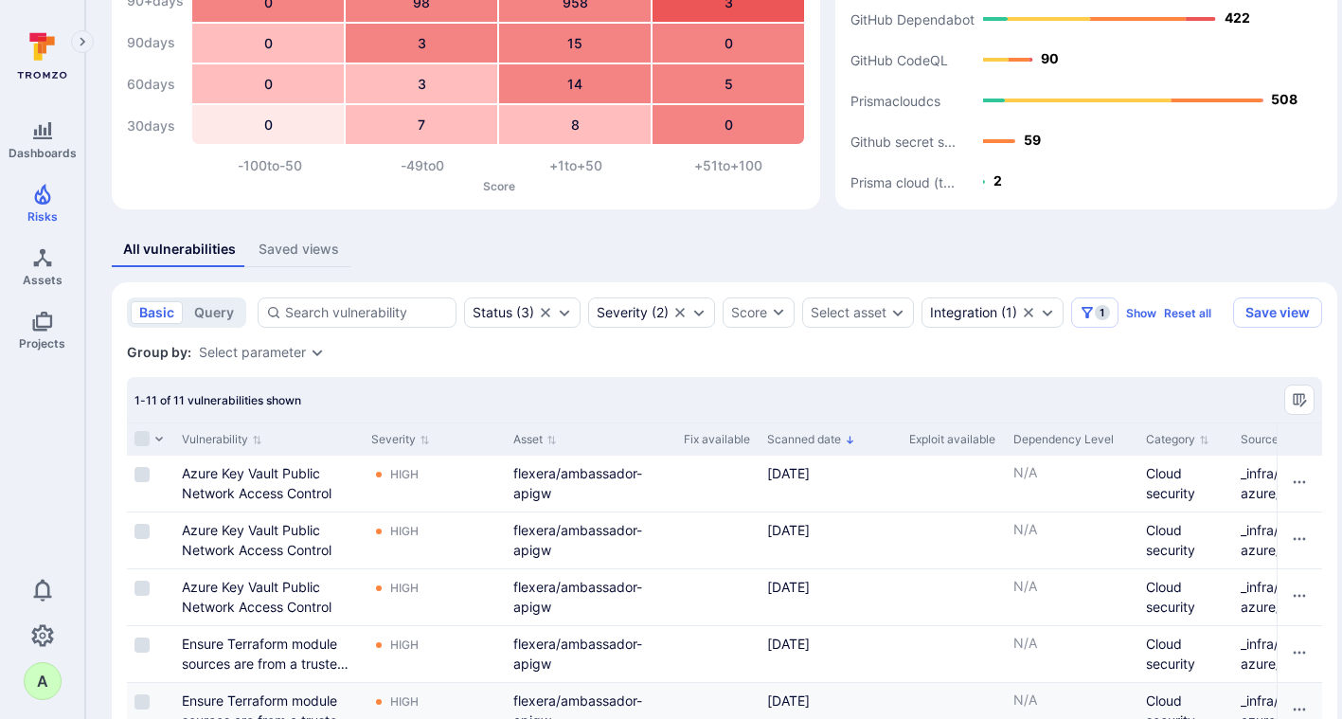
scroll to position [141, 0]
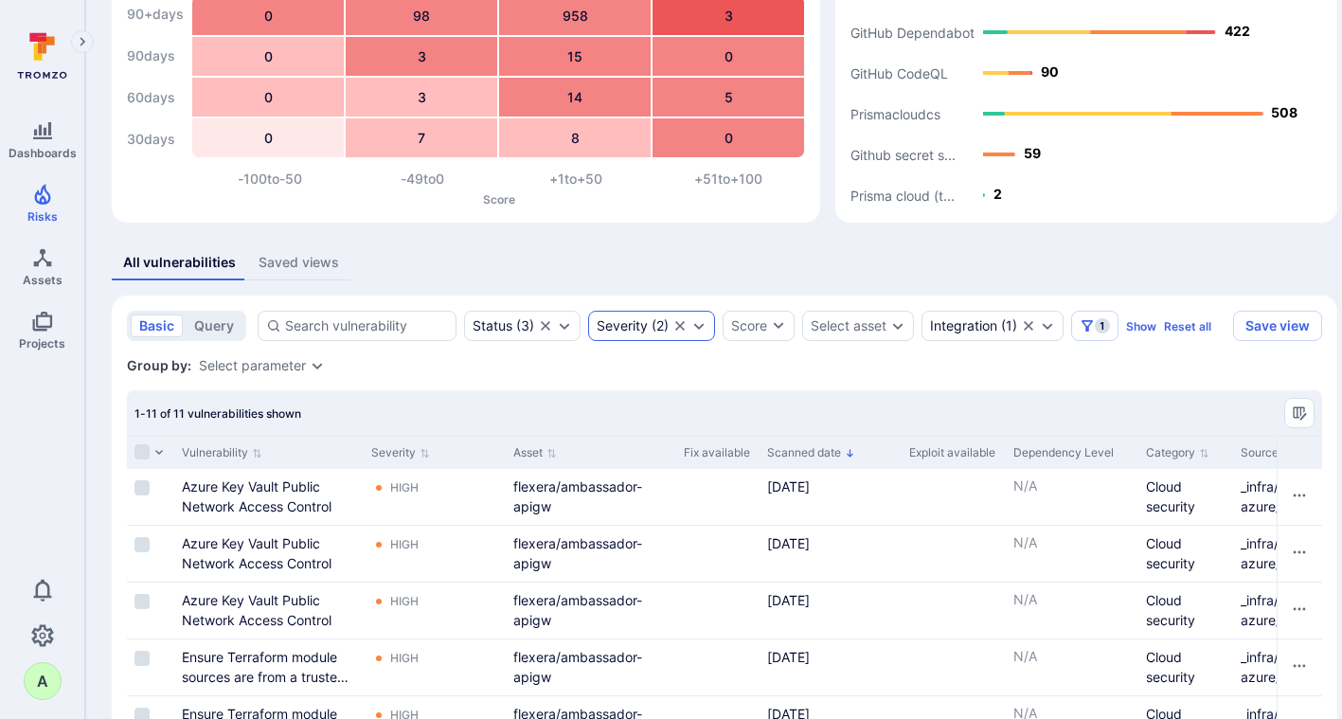
click at [695, 329] on icon "Expand dropdown" at bounding box center [698, 325] width 15 height 15
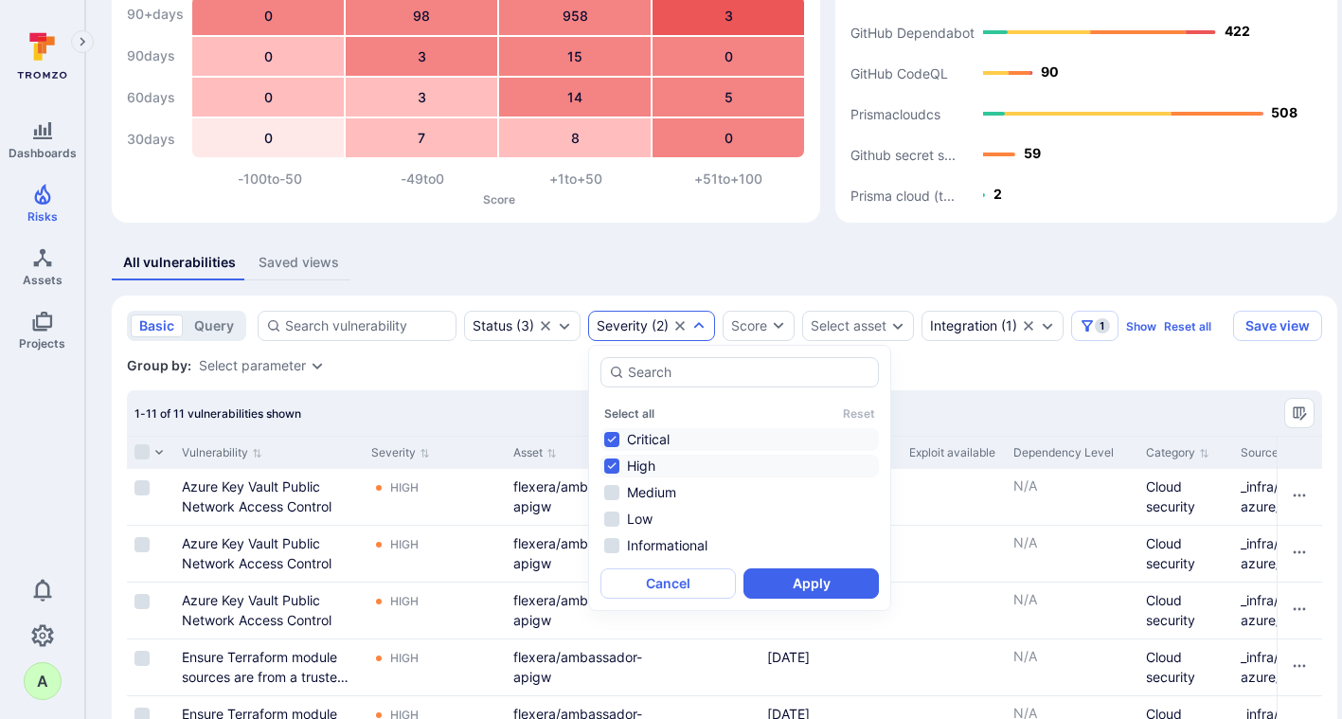
click at [610, 435] on li "Critical" at bounding box center [739, 439] width 278 height 23
click at [614, 461] on li "High" at bounding box center [739, 466] width 278 height 23
click at [614, 490] on li "Medium" at bounding box center [739, 492] width 278 height 23
click at [782, 588] on button "Apply" at bounding box center [810, 583] width 135 height 30
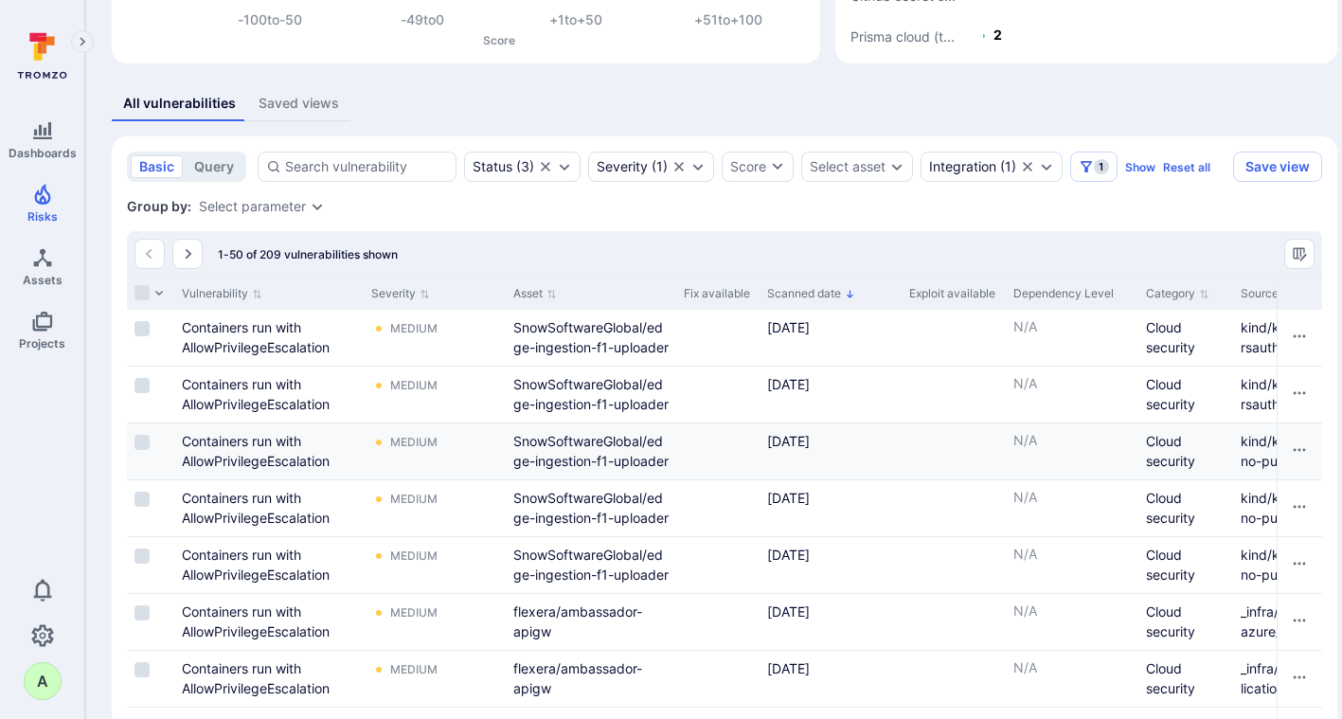
scroll to position [331, 0]
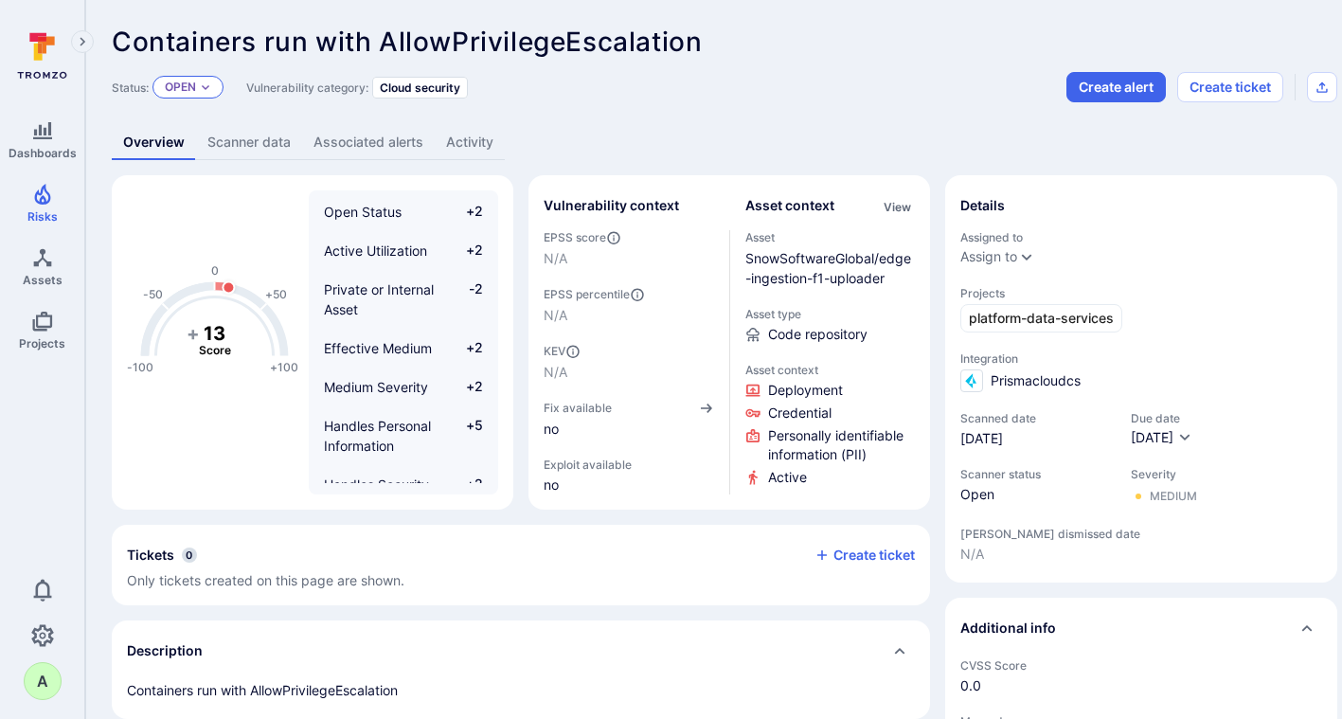
click at [205, 92] on icon "Expand dropdown" at bounding box center [205, 86] width 11 height 11
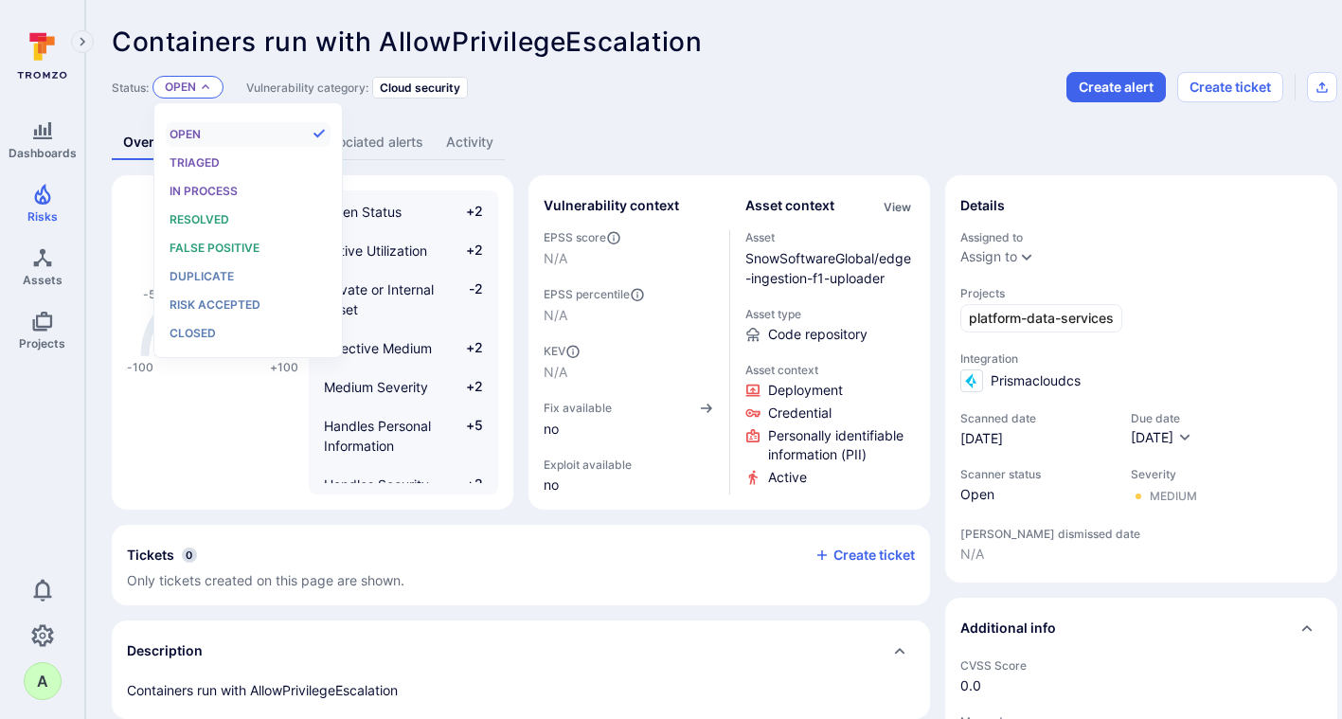
scroll to position [15, 0]
click at [209, 244] on span "False positive" at bounding box center [215, 248] width 90 height 14
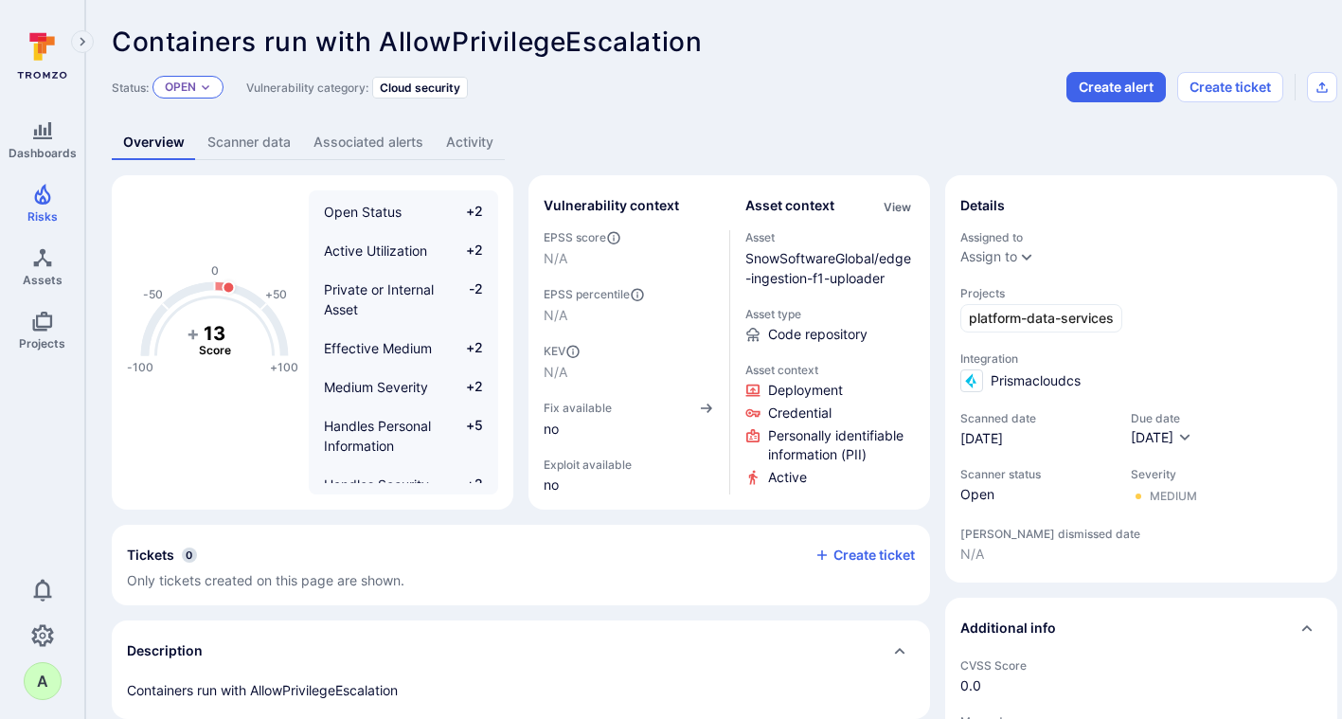
click at [195, 96] on div "Open" at bounding box center [187, 87] width 71 height 23
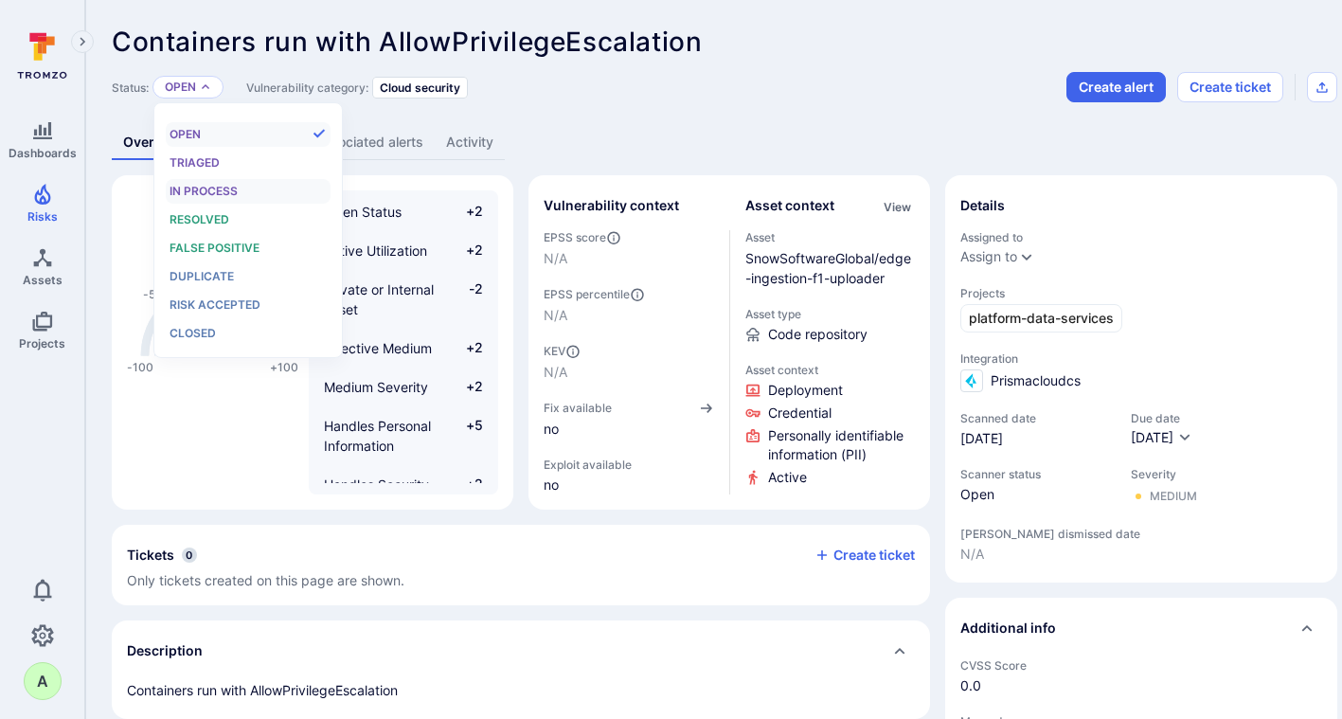
scroll to position [15, 0]
click at [223, 240] on div "False positive" at bounding box center [248, 248] width 156 height 21
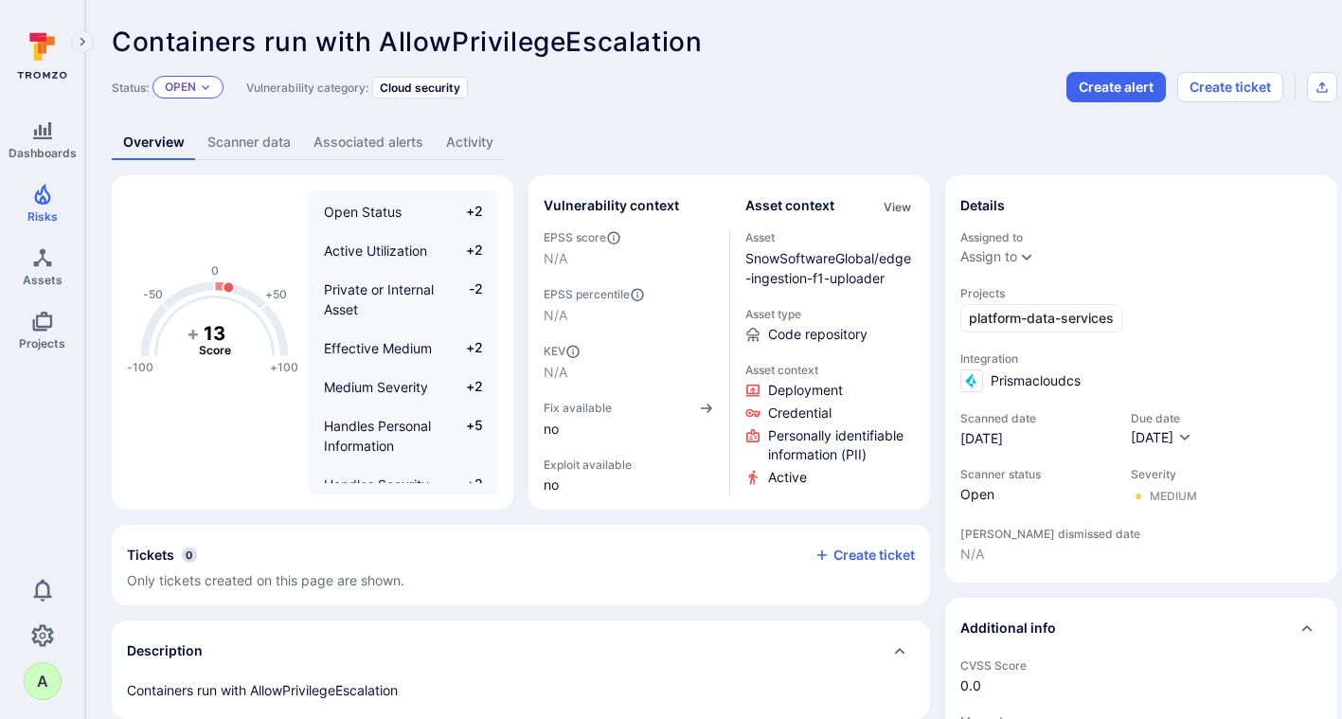
click at [207, 76] on div "Open" at bounding box center [187, 87] width 71 height 23
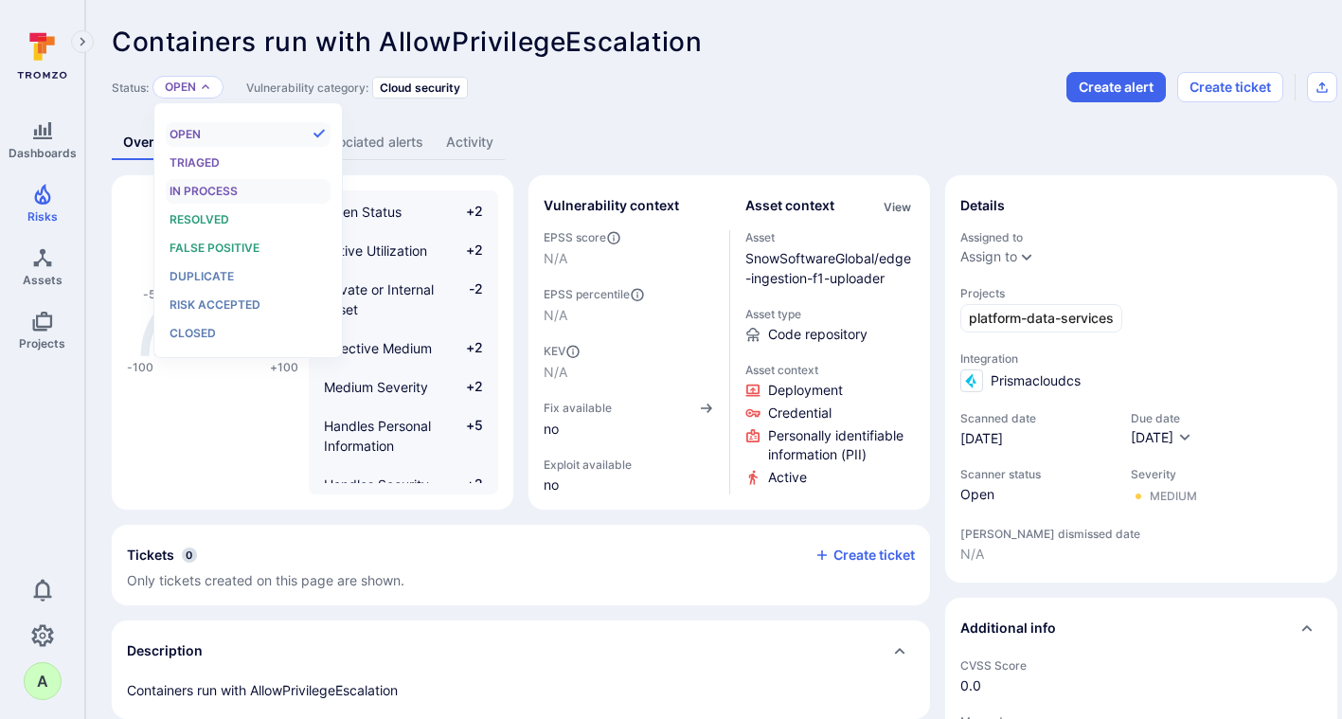
scroll to position [15, 0]
click at [222, 248] on span "False positive" at bounding box center [215, 248] width 90 height 14
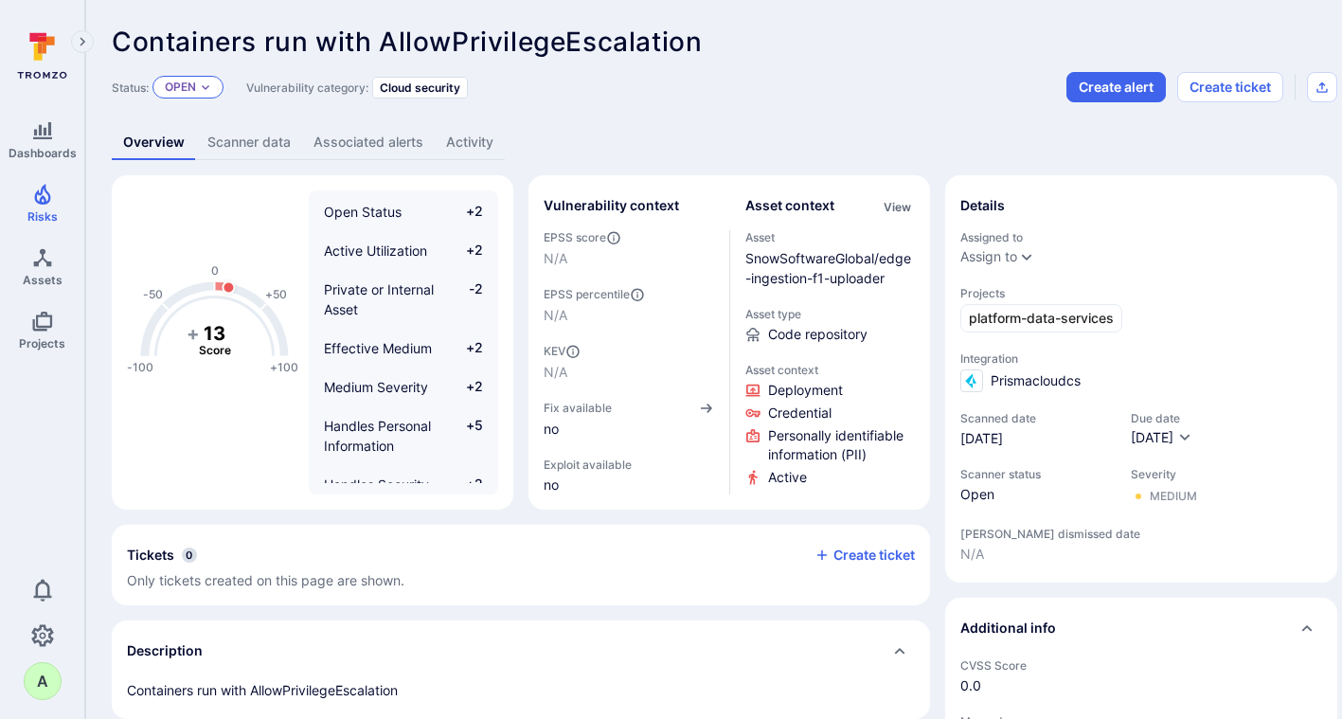
click at [208, 89] on icon "Expand dropdown" at bounding box center [205, 86] width 11 height 11
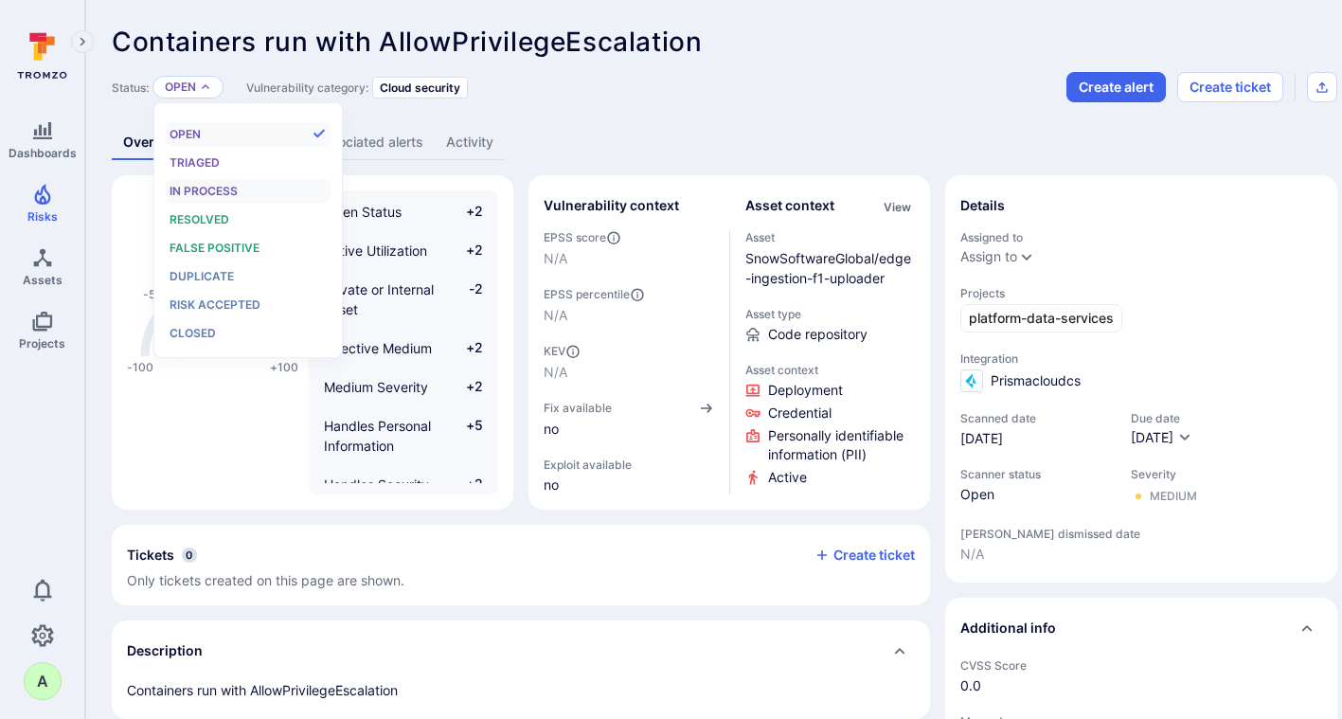
scroll to position [15, 0]
click at [226, 247] on span "False positive" at bounding box center [215, 248] width 90 height 14
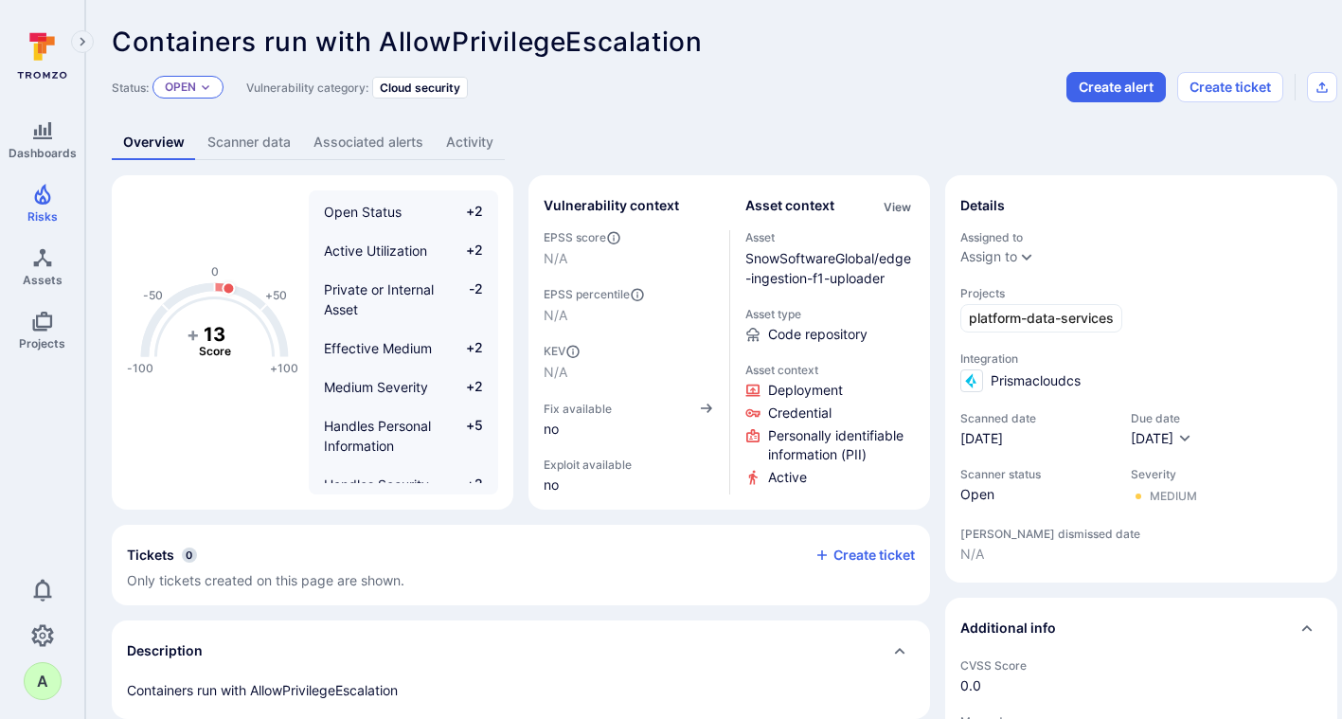
click at [202, 86] on icon "Expand dropdown" at bounding box center [205, 86] width 11 height 11
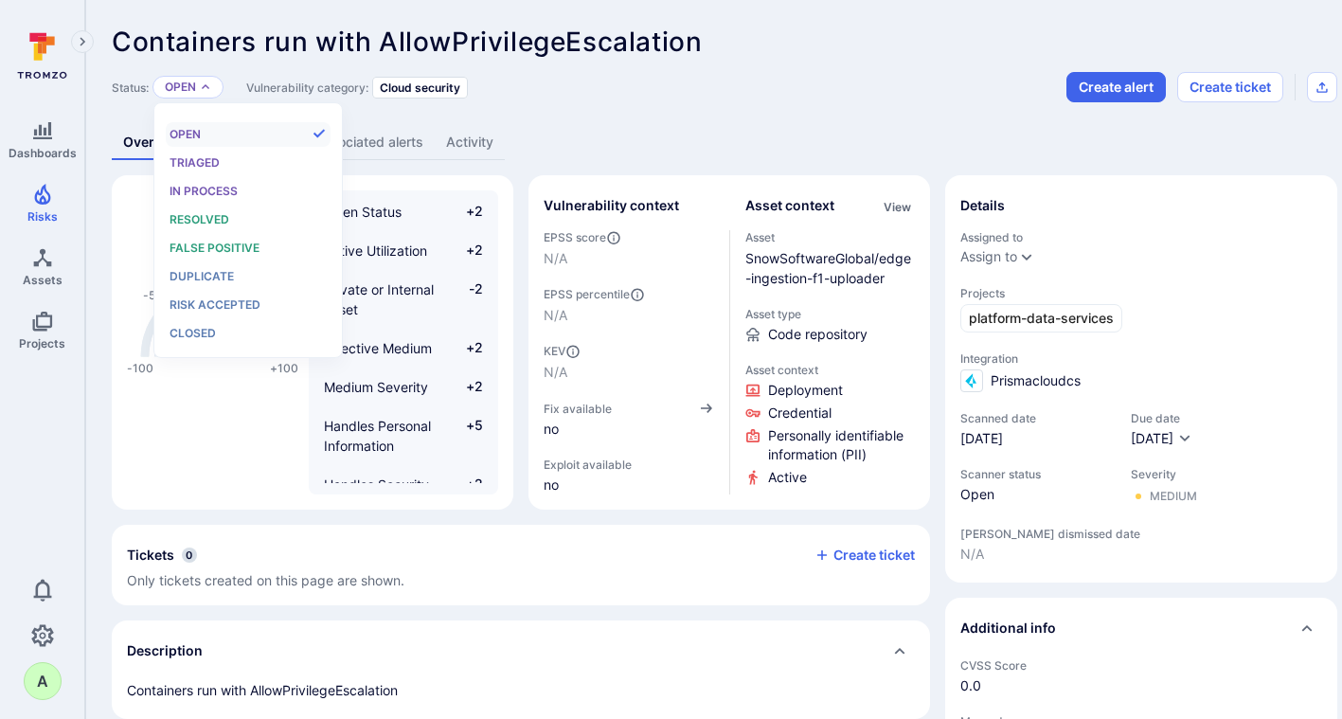
scroll to position [15, 0]
click at [207, 242] on span "False positive" at bounding box center [215, 248] width 90 height 14
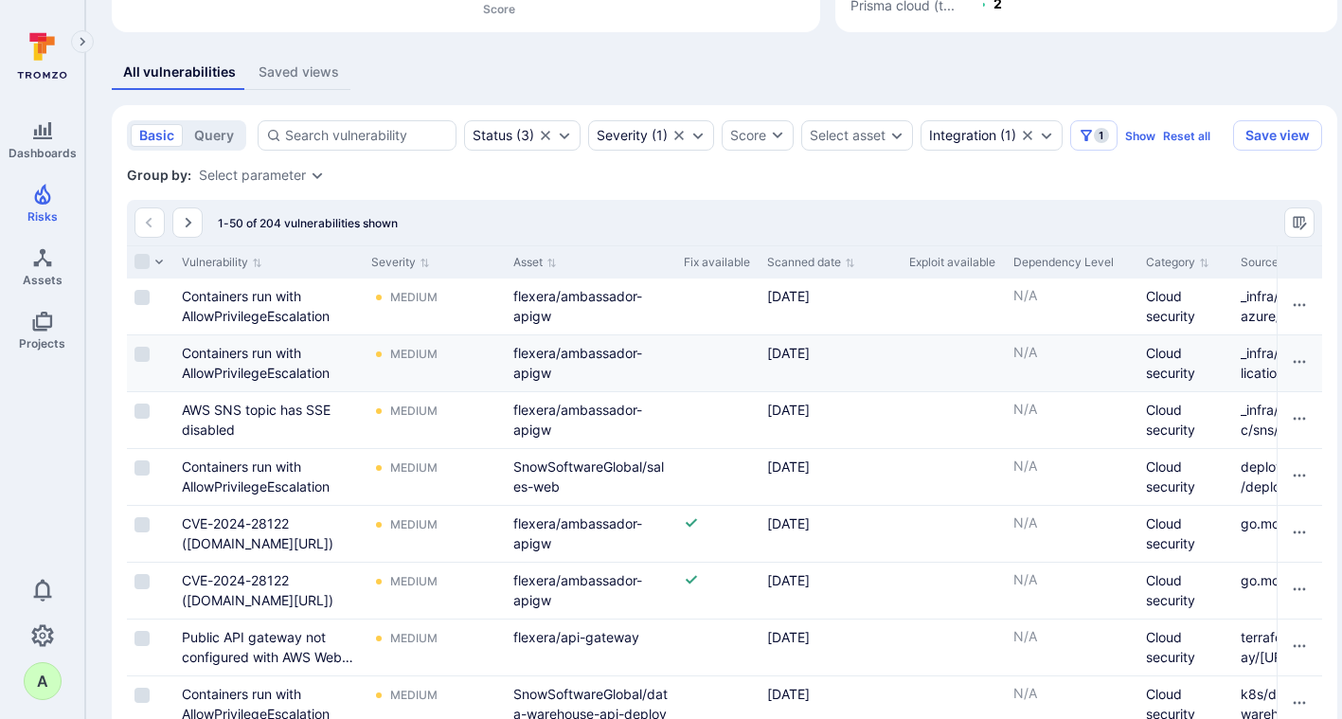
scroll to position [402, 0]
